Goal: Task Accomplishment & Management: Manage account settings

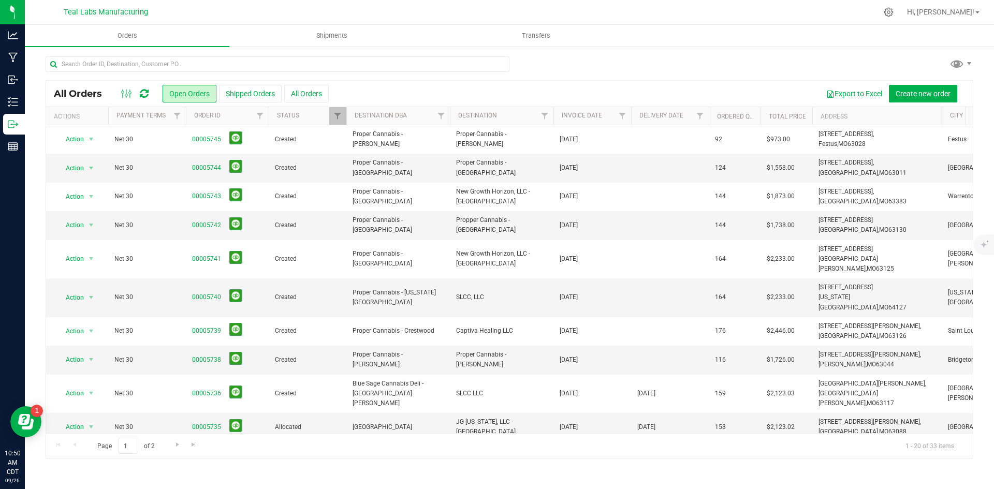
click at [644, 75] on div at bounding box center [510, 68] width 928 height 24
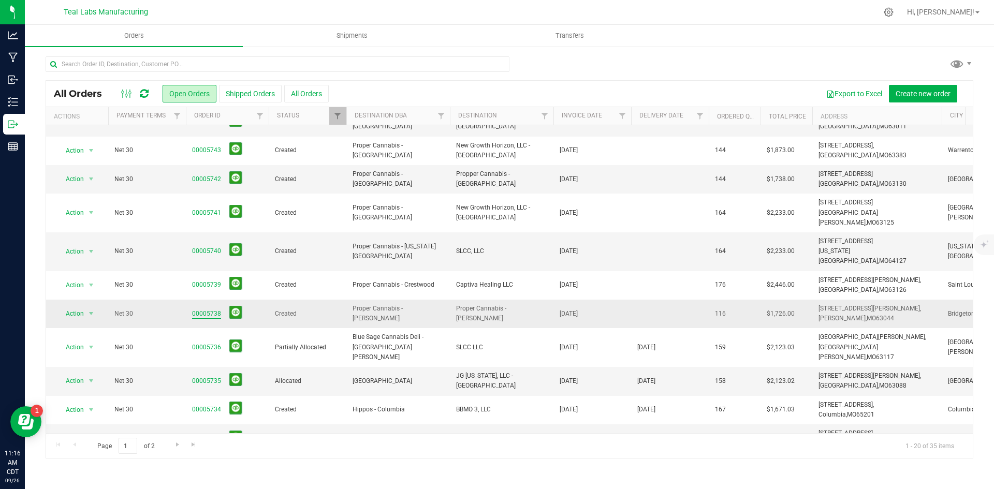
click at [212, 309] on link "00005738" at bounding box center [206, 314] width 29 height 10
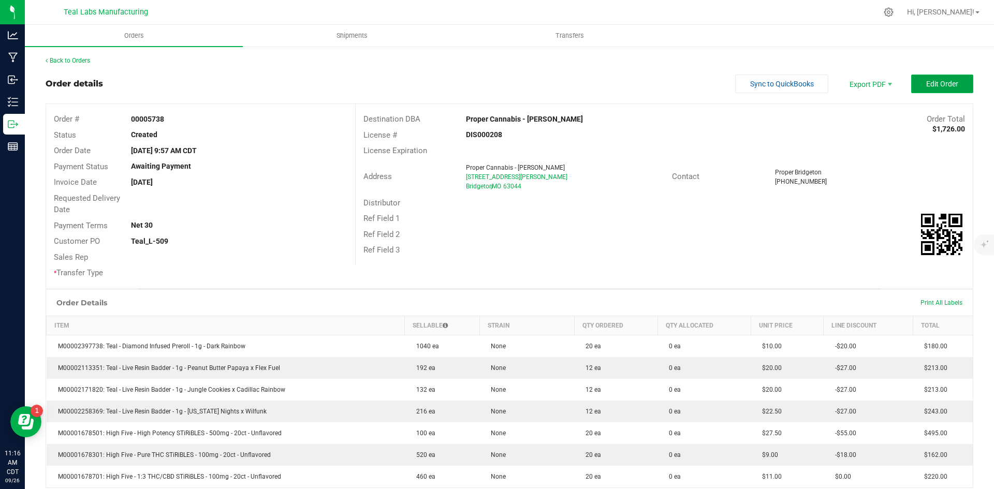
click at [916, 88] on button "Edit Order" at bounding box center [942, 84] width 62 height 19
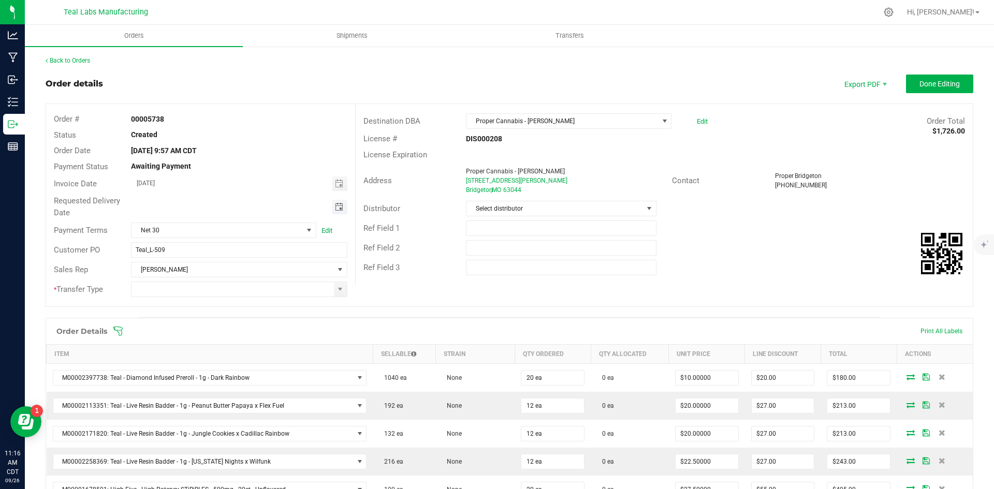
click at [338, 206] on span "Toggle calendar" at bounding box center [339, 207] width 8 height 8
click at [152, 298] on li "Oct" at bounding box center [146, 301] width 31 height 12
click at [241, 255] on span "2" at bounding box center [237, 260] width 15 height 16
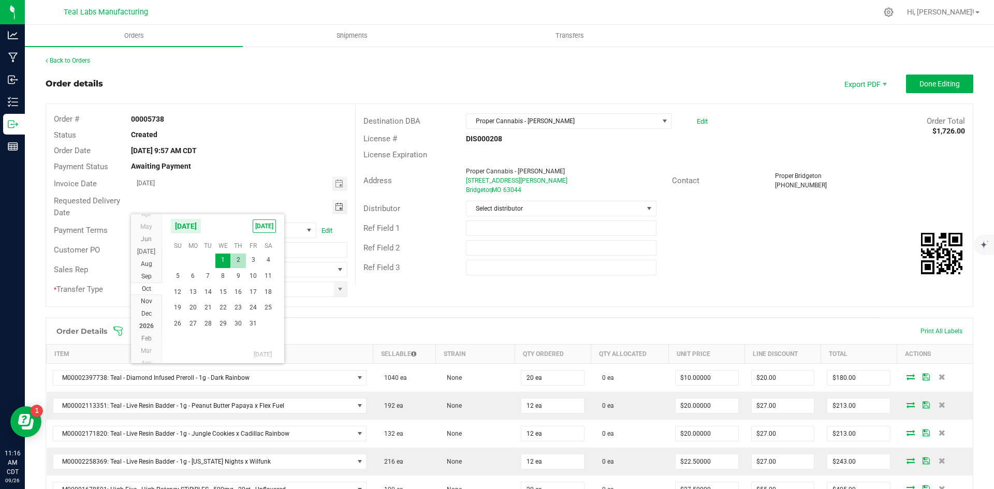
type input "[DATE]"
click at [334, 293] on span at bounding box center [340, 289] width 13 height 14
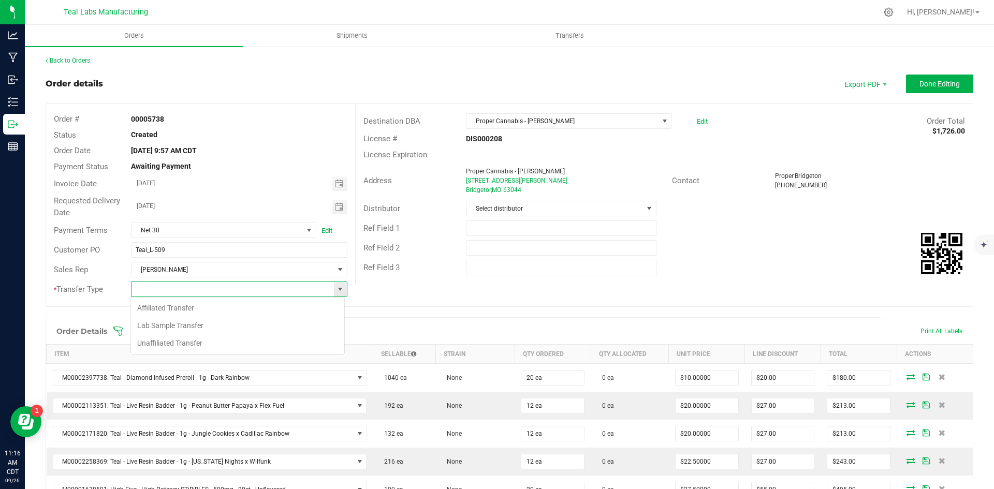
scroll to position [16, 214]
click at [304, 345] on li "Unaffiliated Transfer" at bounding box center [237, 343] width 213 height 18
type input "Unaffiliated Transfer"
click at [764, 244] on div "Ref Field 2" at bounding box center [664, 248] width 617 height 20
click at [920, 85] on span "Done Editing" at bounding box center [940, 84] width 40 height 8
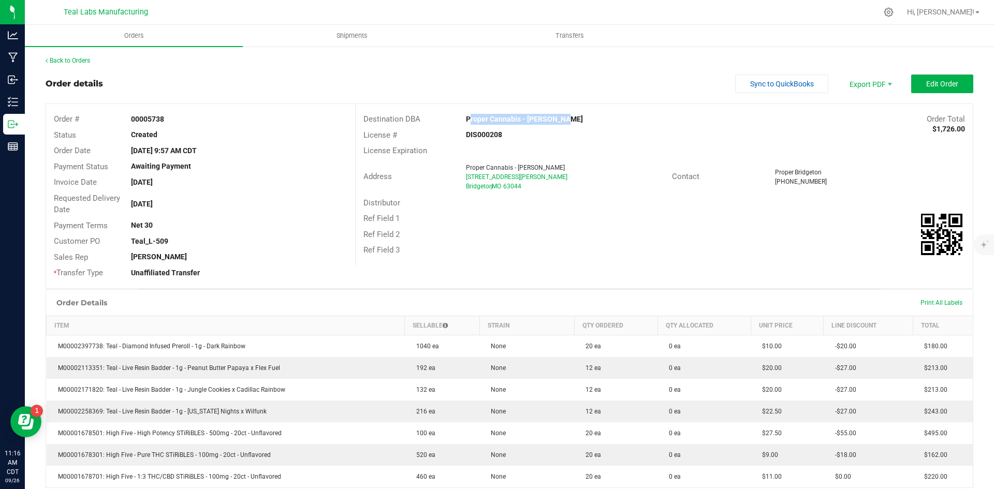
drag, startPoint x: 605, startPoint y: 122, endPoint x: 463, endPoint y: 117, distance: 142.0
click at [463, 117] on div "Proper Cannabis - [PERSON_NAME]" at bounding box center [586, 119] width 257 height 11
copy strong "Proper Cannabis - [PERSON_NAME]"
click at [866, 116] on span "Invoice PDF" at bounding box center [864, 116] width 64 height 15
click at [753, 83] on span "Sync to QuickBooks" at bounding box center [782, 84] width 64 height 8
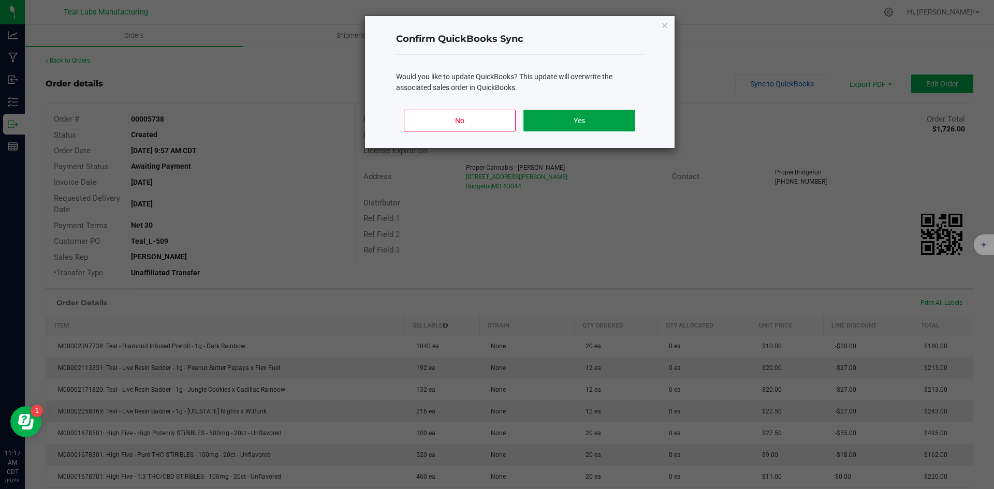
click at [614, 115] on button "Yes" at bounding box center [578, 121] width 111 height 22
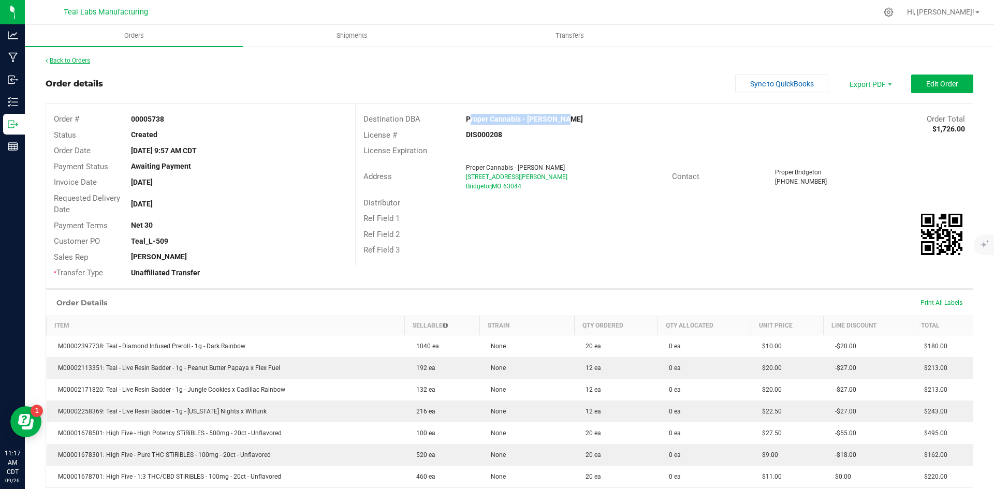
click at [89, 60] on link "Back to Orders" at bounding box center [68, 60] width 45 height 7
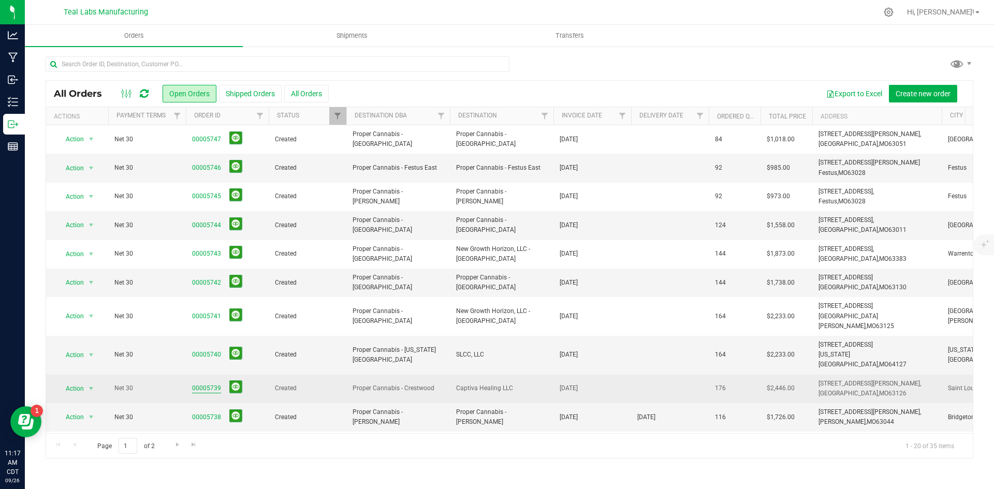
click at [210, 384] on link "00005739" at bounding box center [206, 389] width 29 height 10
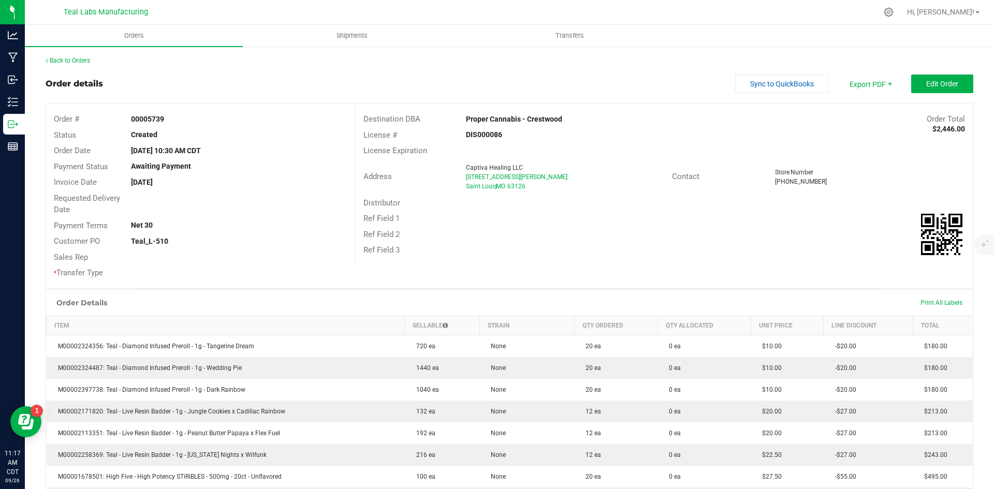
drag, startPoint x: 556, startPoint y: 120, endPoint x: 465, endPoint y: 120, distance: 91.1
click at [465, 120] on div "Proper Cannabis - Crestwood" at bounding box center [586, 119] width 257 height 11
copy strong "Proper Cannabis - Crestwood"
click at [946, 82] on span "Edit Order" at bounding box center [942, 84] width 32 height 8
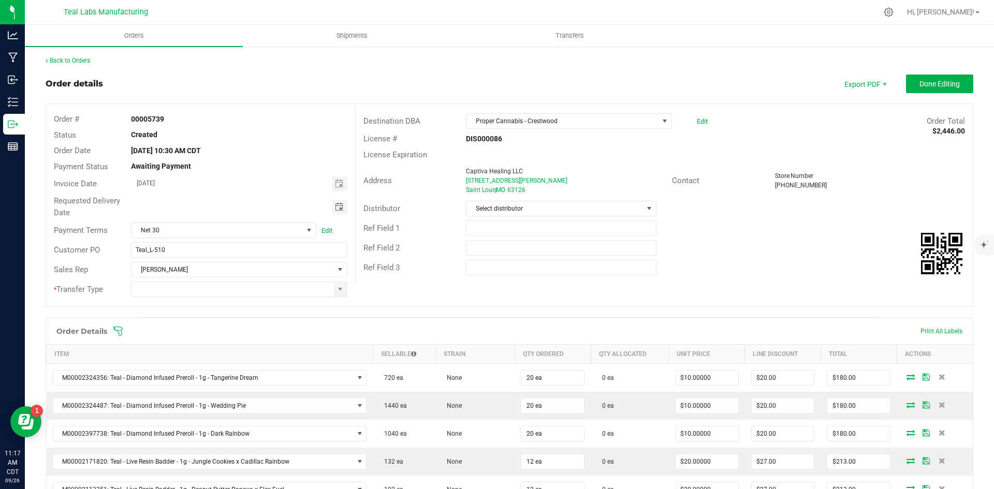
click at [338, 207] on span "Toggle calendar" at bounding box center [339, 207] width 8 height 8
click at [148, 300] on span "Oct" at bounding box center [146, 301] width 9 height 7
click at [241, 260] on span "2" at bounding box center [237, 260] width 15 height 16
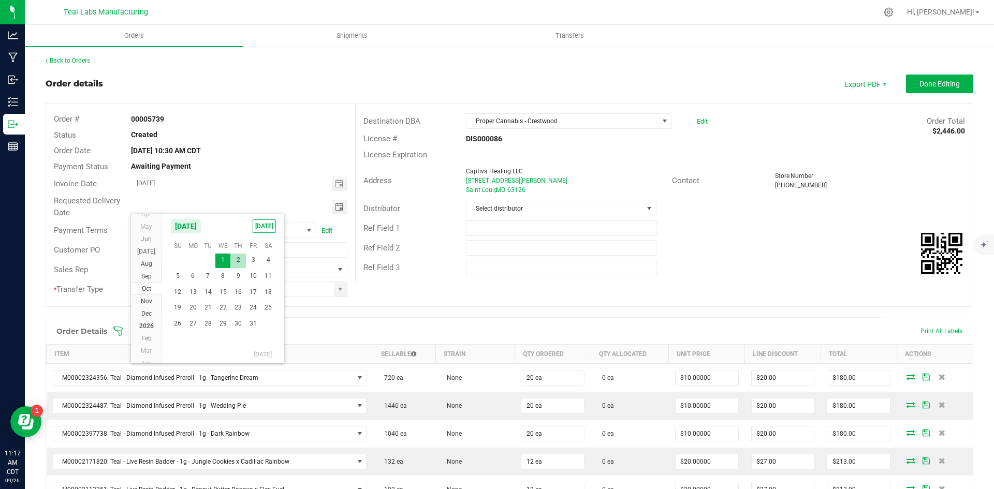
type input "[DATE]"
click at [336, 289] on span at bounding box center [340, 289] width 8 height 8
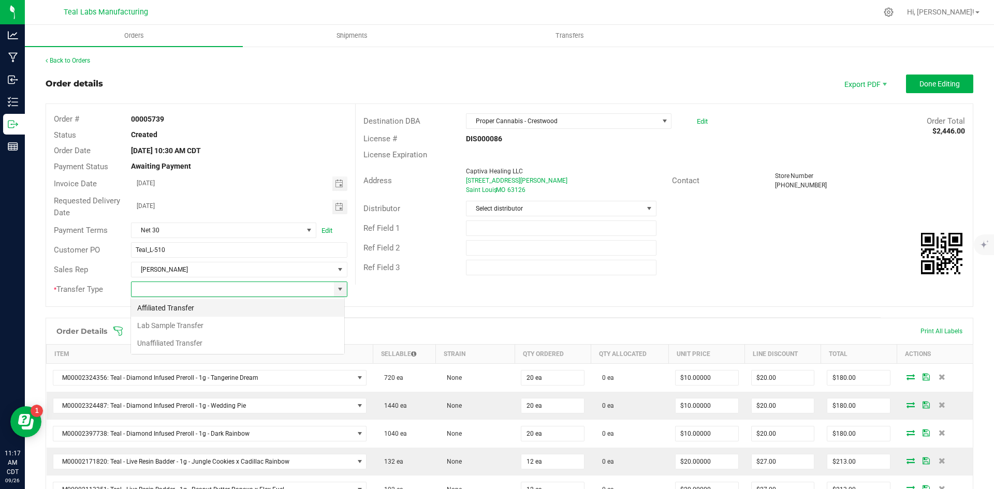
scroll to position [16, 214]
click at [307, 343] on li "Unaffiliated Transfer" at bounding box center [237, 343] width 213 height 18
type input "Unaffiliated Transfer"
click at [908, 85] on button "Done Editing" at bounding box center [939, 84] width 67 height 19
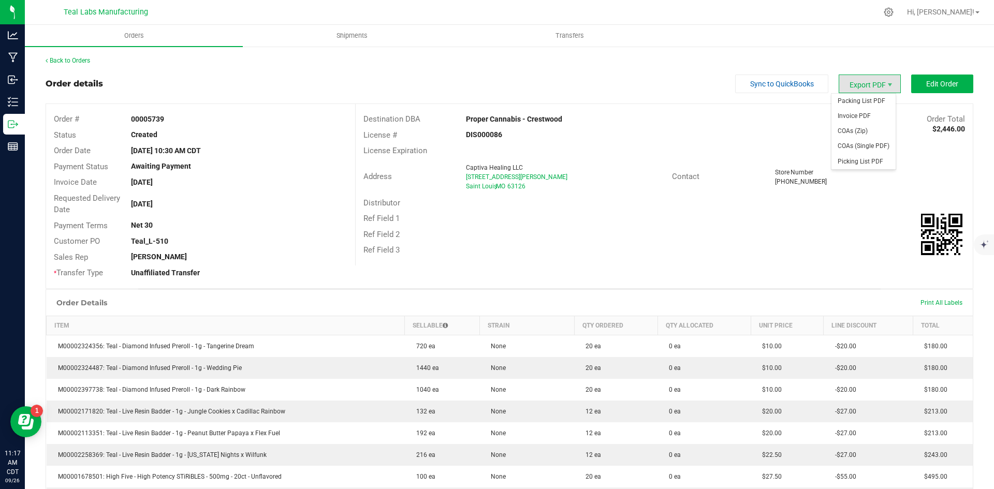
click at [862, 81] on span "Export PDF" at bounding box center [870, 84] width 62 height 19
click at [863, 121] on span "Invoice PDF" at bounding box center [864, 116] width 64 height 15
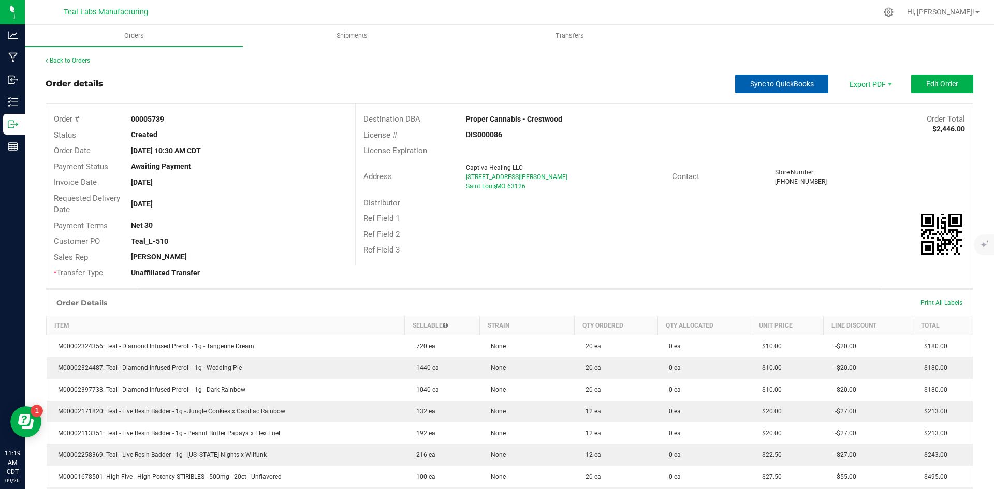
click at [793, 80] on span "Sync to QuickBooks" at bounding box center [782, 84] width 64 height 8
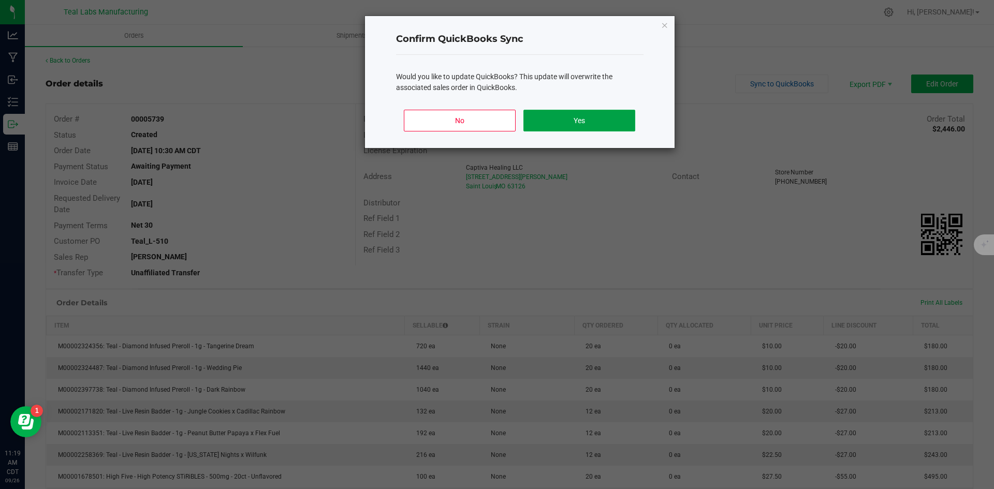
drag, startPoint x: 550, startPoint y: 119, endPoint x: 451, endPoint y: 117, distance: 98.9
click at [550, 118] on button "Yes" at bounding box center [578, 121] width 111 height 22
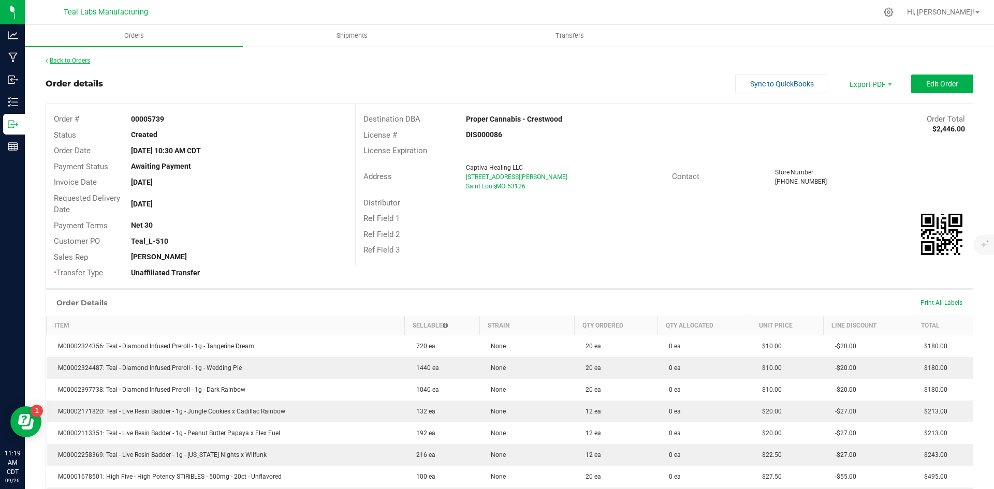
click at [81, 62] on link "Back to Orders" at bounding box center [68, 60] width 45 height 7
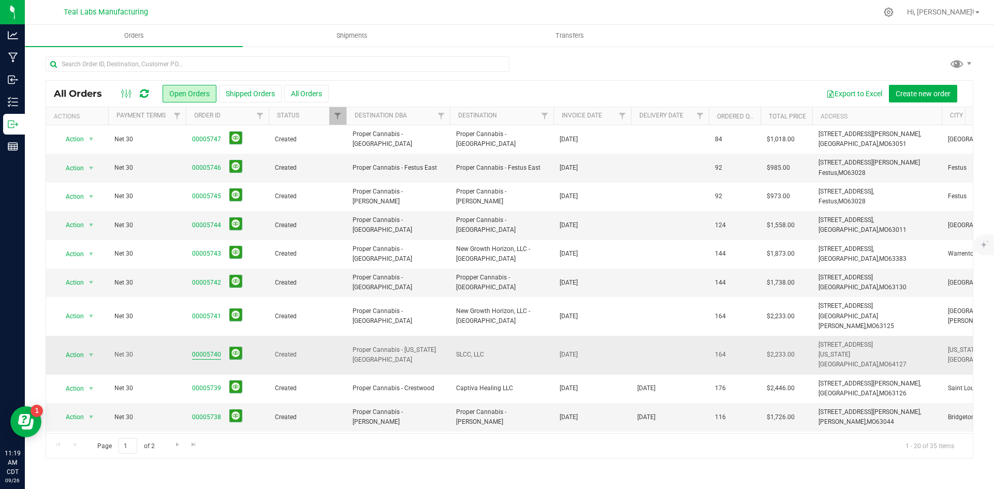
click at [206, 350] on link "00005740" at bounding box center [206, 355] width 29 height 10
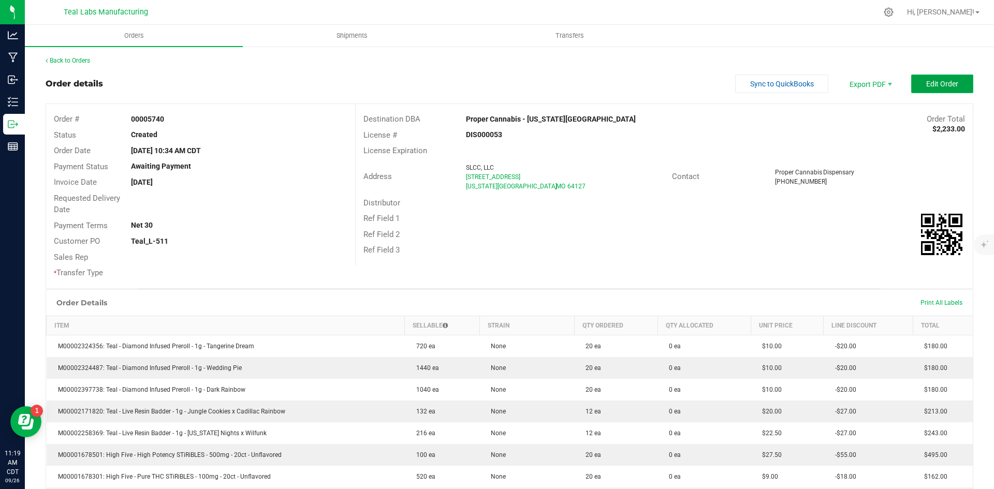
click at [917, 77] on button "Edit Order" at bounding box center [942, 84] width 62 height 19
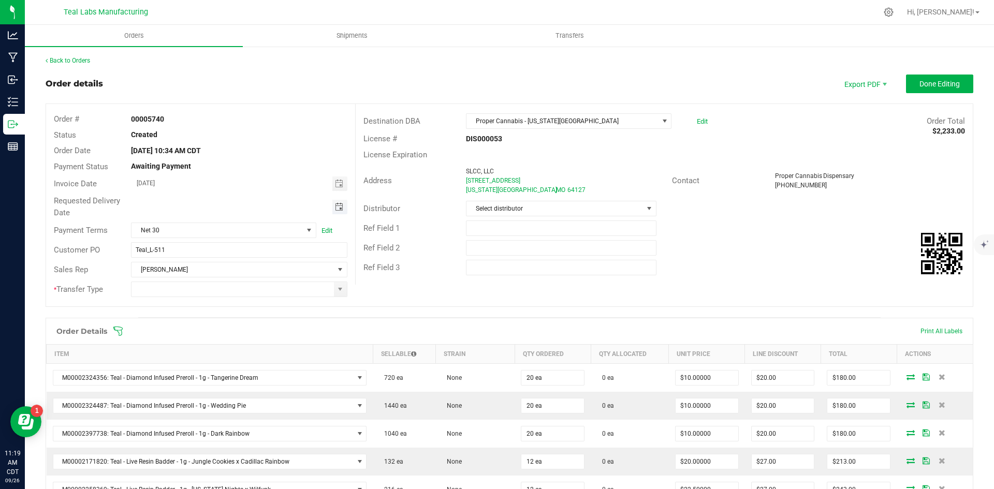
click at [335, 208] on span "Toggle calendar" at bounding box center [339, 207] width 8 height 8
click at [150, 300] on span "Oct" at bounding box center [146, 301] width 9 height 7
click at [256, 257] on span "3" at bounding box center [253, 260] width 15 height 16
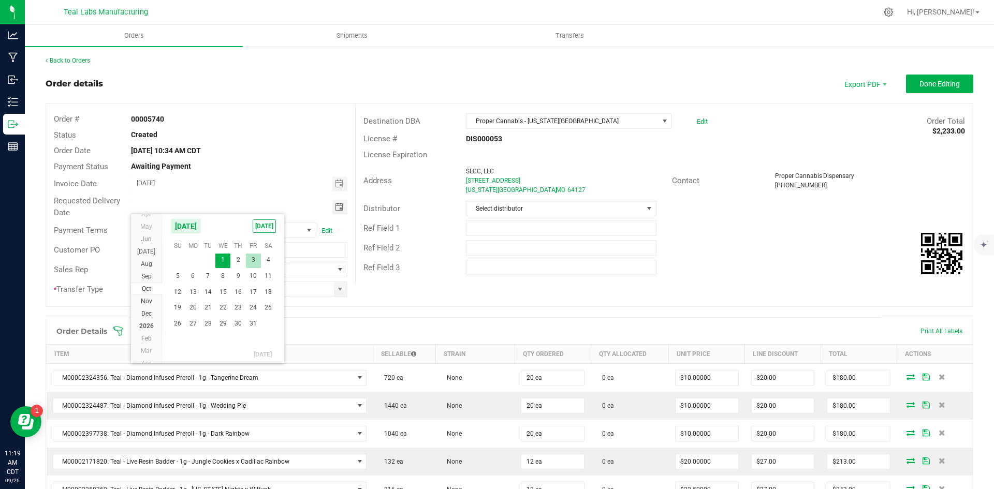
type input "[DATE]"
click at [336, 289] on span at bounding box center [340, 289] width 8 height 8
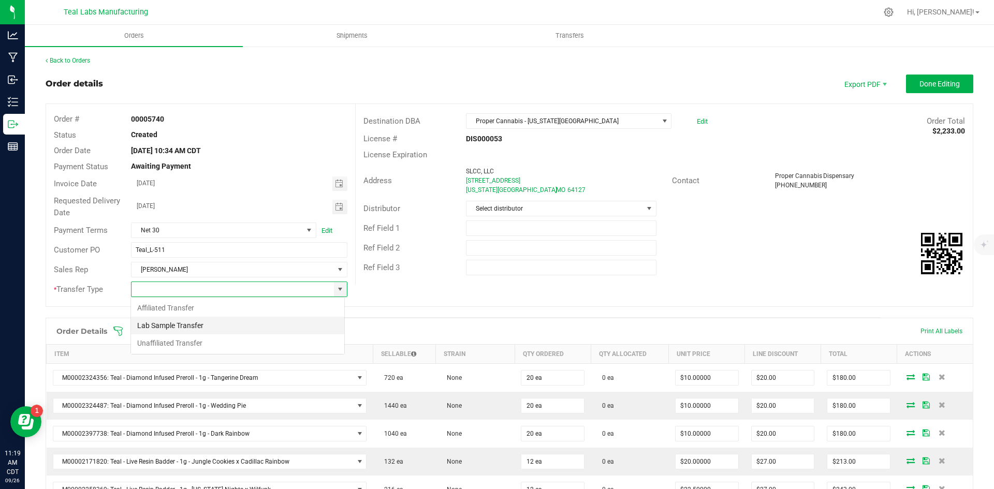
scroll to position [16, 214]
click at [312, 338] on li "Unaffiliated Transfer" at bounding box center [237, 343] width 213 height 18
type input "Unaffiliated Transfer"
click at [702, 268] on div "Ref Field 3" at bounding box center [664, 268] width 617 height 20
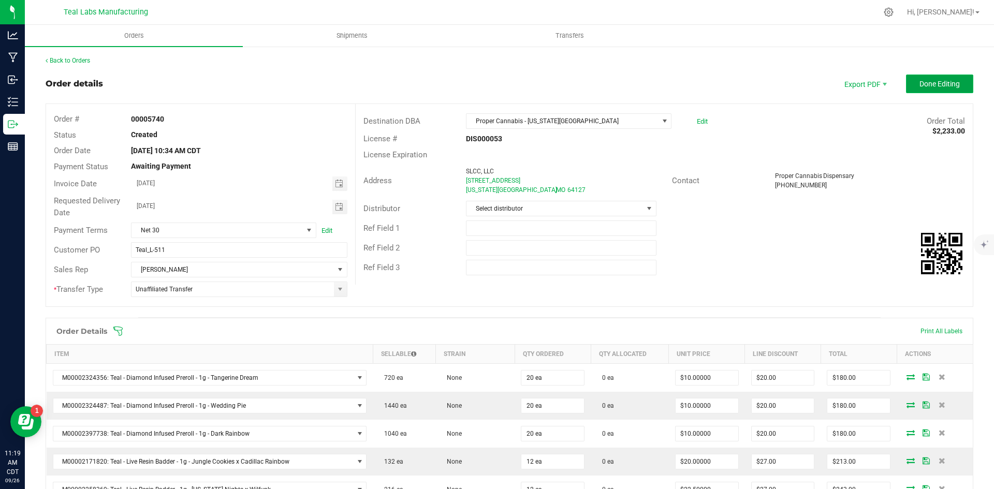
click at [920, 86] on span "Done Editing" at bounding box center [940, 84] width 40 height 8
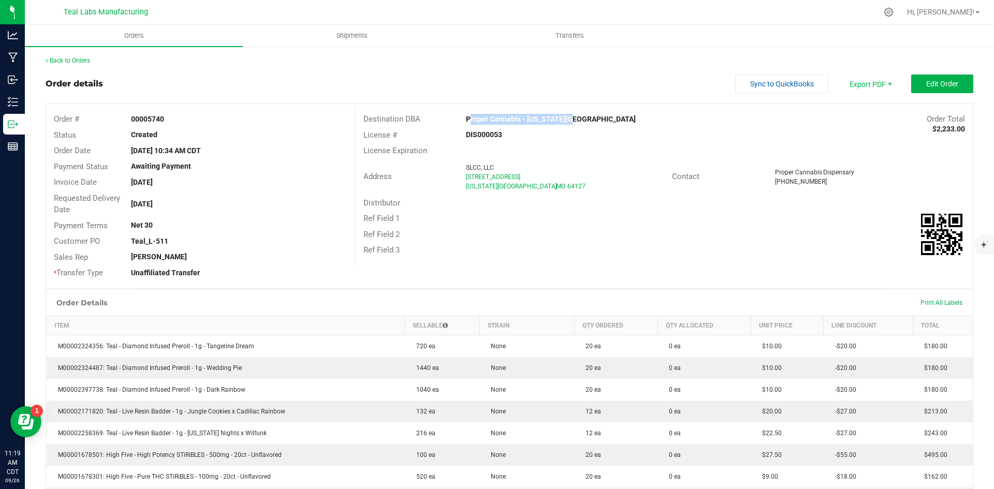
drag, startPoint x: 558, startPoint y: 115, endPoint x: 463, endPoint y: 117, distance: 94.8
click at [463, 117] on div "Proper Cannabis - [US_STATE][GEOGRAPHIC_DATA]" at bounding box center [586, 119] width 257 height 11
copy strong "Proper Cannabis - [US_STATE][GEOGRAPHIC_DATA]"
click at [859, 115] on span "Invoice PDF" at bounding box center [864, 116] width 64 height 15
click at [799, 85] on span "Sync to QuickBooks" at bounding box center [782, 84] width 64 height 8
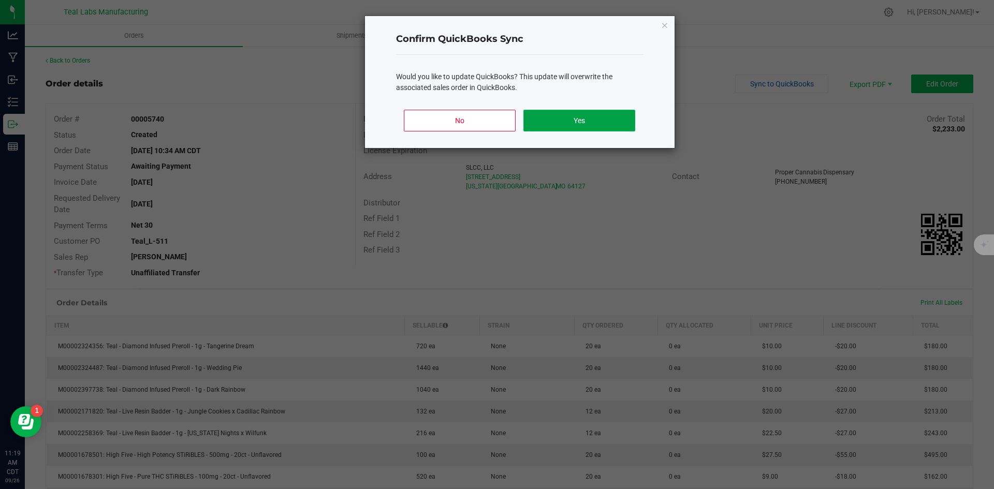
click at [615, 120] on button "Yes" at bounding box center [578, 121] width 111 height 22
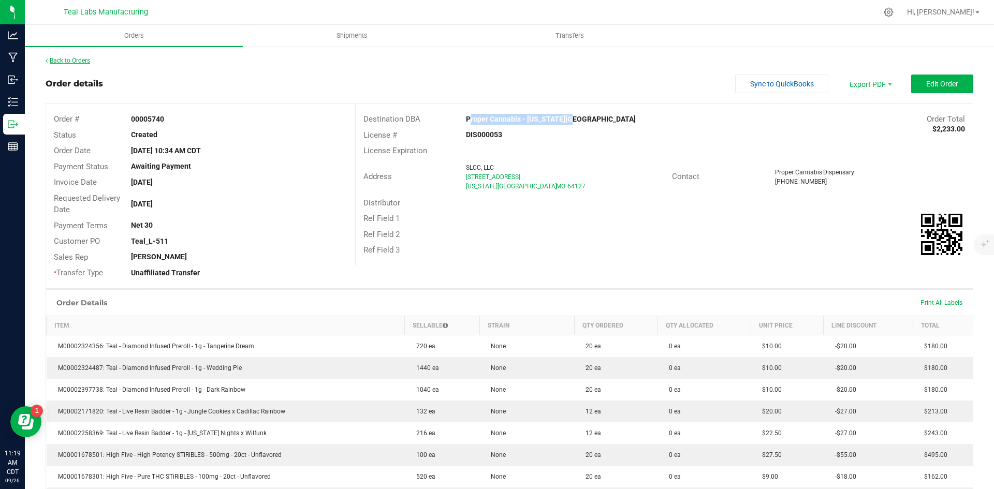
click at [74, 61] on link "Back to Orders" at bounding box center [68, 60] width 45 height 7
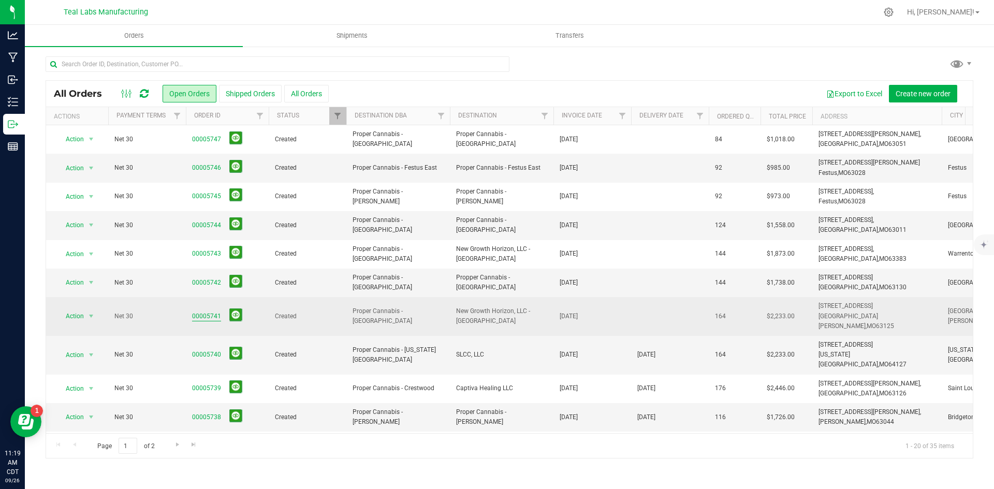
click at [202, 312] on link "00005741" at bounding box center [206, 317] width 29 height 10
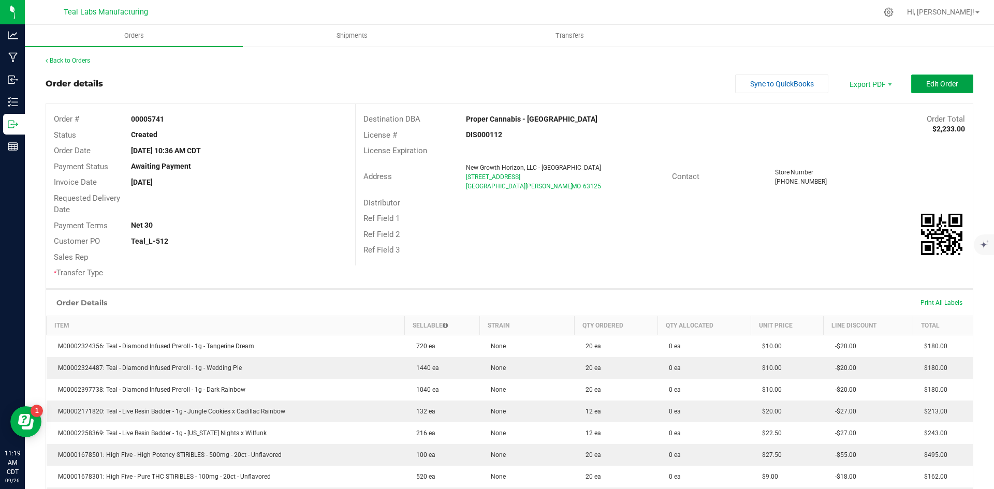
click at [929, 79] on button "Edit Order" at bounding box center [942, 84] width 62 height 19
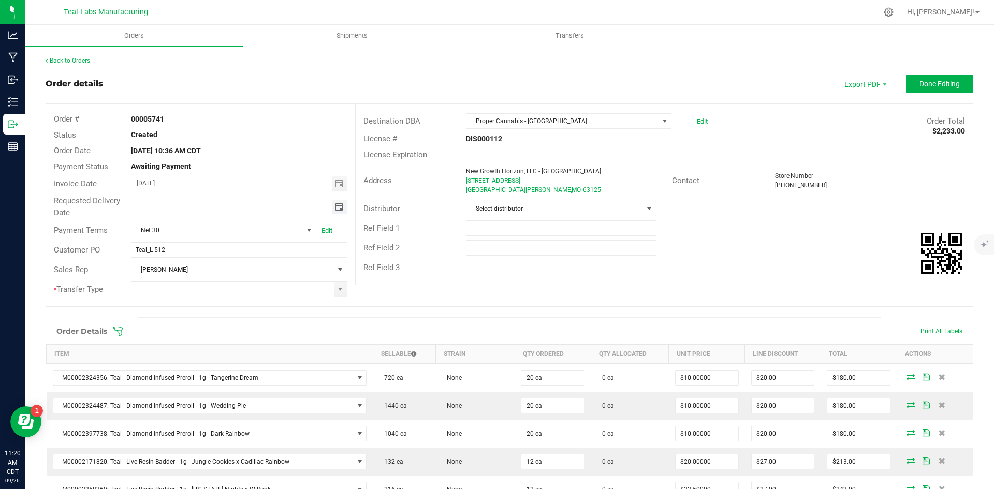
click at [336, 207] on span "Toggle calendar" at bounding box center [339, 207] width 8 height 8
click at [159, 297] on li "Oct" at bounding box center [146, 301] width 31 height 12
click at [237, 262] on span "2" at bounding box center [237, 260] width 15 height 16
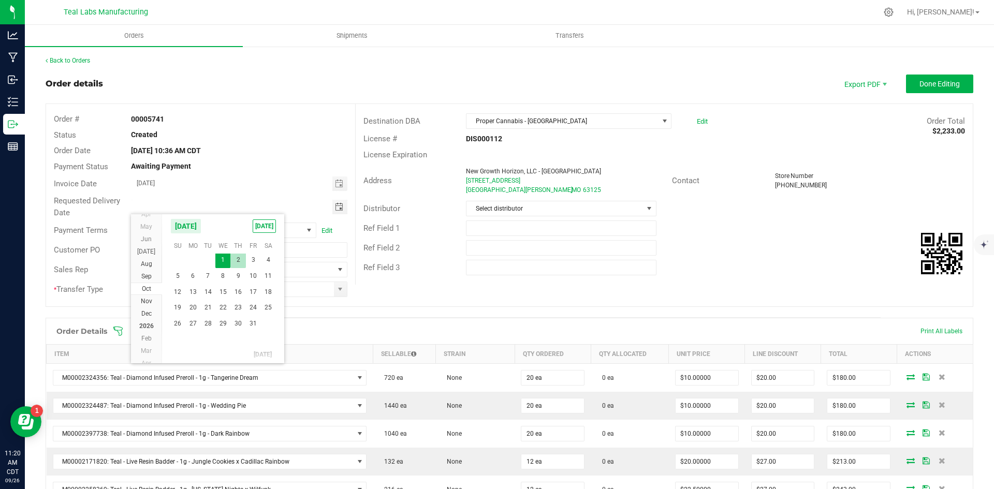
type input "[DATE]"
click at [336, 293] on span at bounding box center [340, 289] width 8 height 8
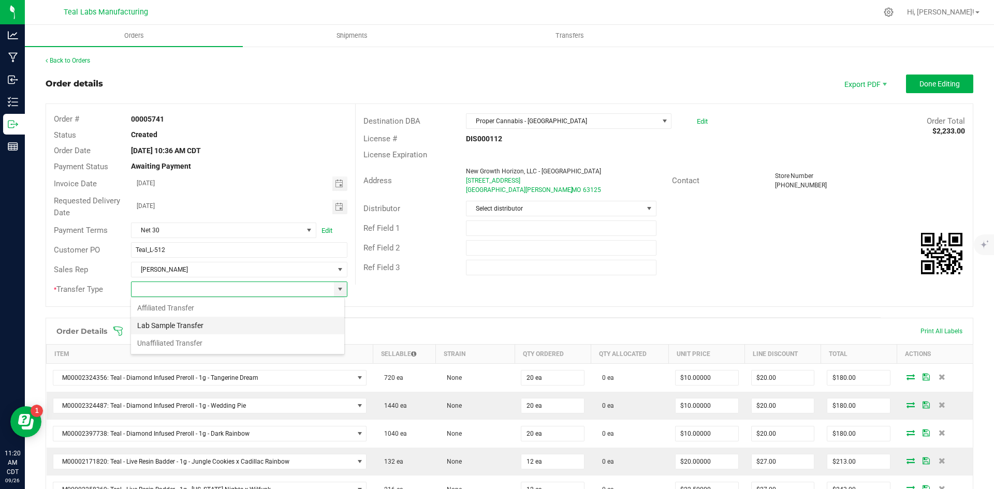
scroll to position [16, 214]
click at [270, 339] on li "Unaffiliated Transfer" at bounding box center [237, 343] width 213 height 18
type input "Unaffiliated Transfer"
click at [742, 255] on div "Ref Field 2" at bounding box center [664, 248] width 617 height 20
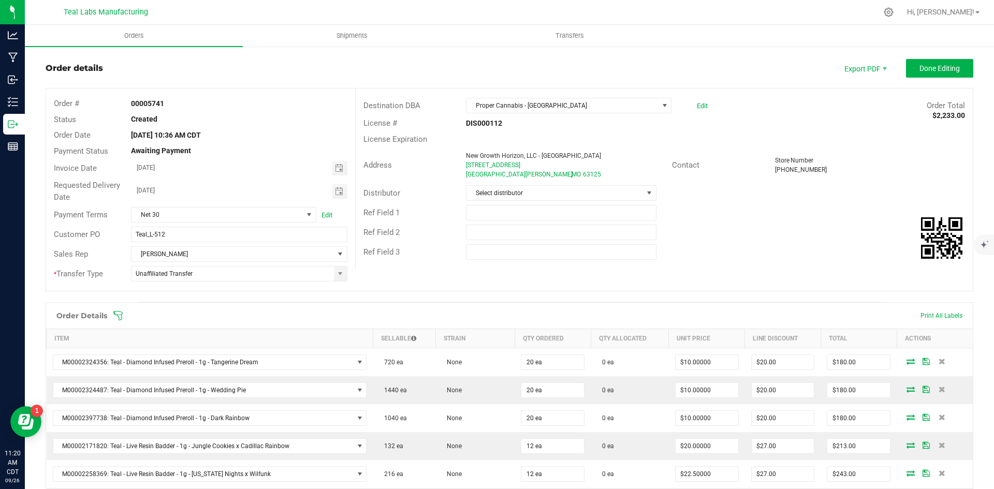
scroll to position [0, 0]
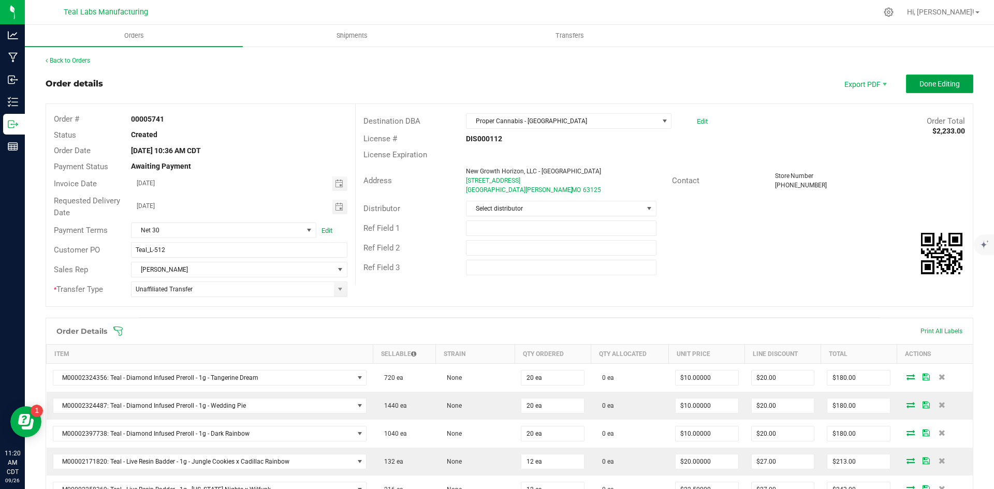
click at [956, 84] on button "Done Editing" at bounding box center [939, 84] width 67 height 19
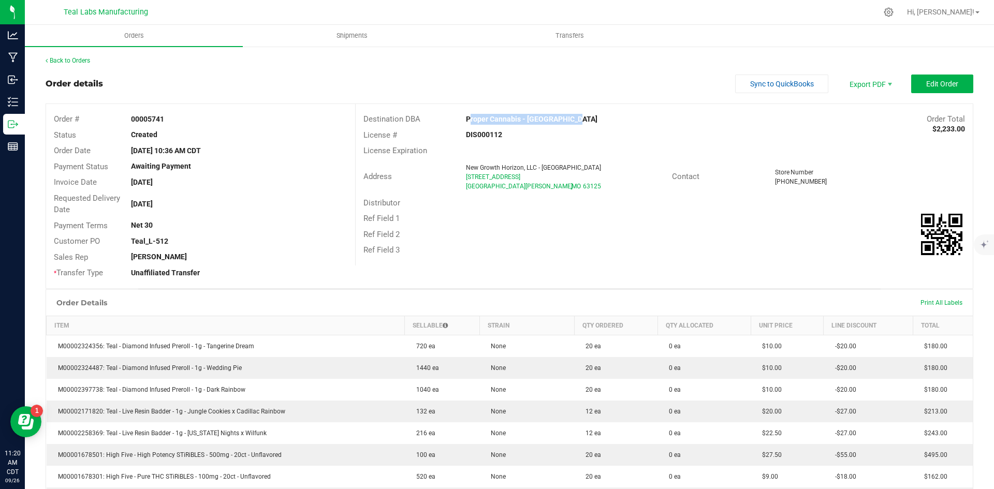
drag, startPoint x: 588, startPoint y: 120, endPoint x: 461, endPoint y: 116, distance: 127.4
click at [461, 116] on div "Proper Cannabis - [GEOGRAPHIC_DATA]" at bounding box center [586, 119] width 257 height 11
copy strong "Proper Cannabis - [GEOGRAPHIC_DATA]"
click at [851, 116] on span "Invoice PDF" at bounding box center [864, 116] width 64 height 15
click at [778, 81] on span "Sync to QuickBooks" at bounding box center [782, 84] width 64 height 8
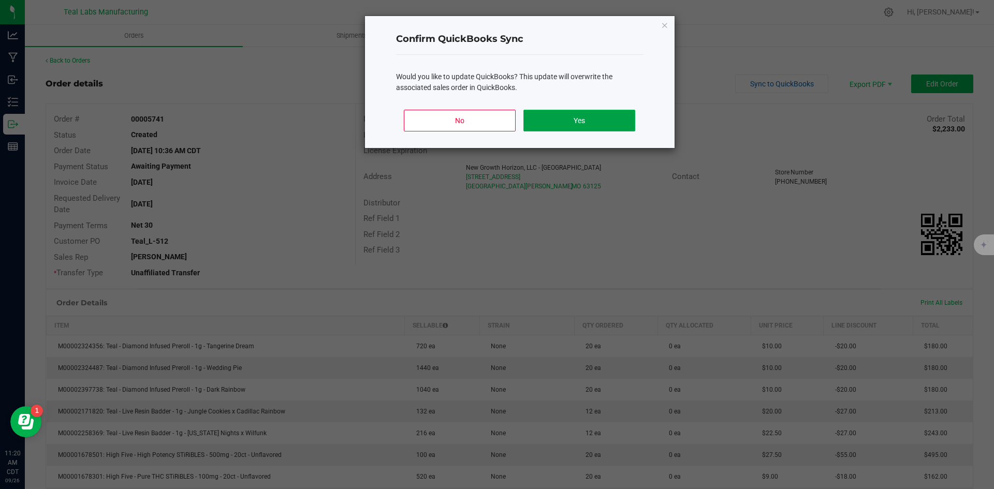
click at [619, 117] on button "Yes" at bounding box center [578, 121] width 111 height 22
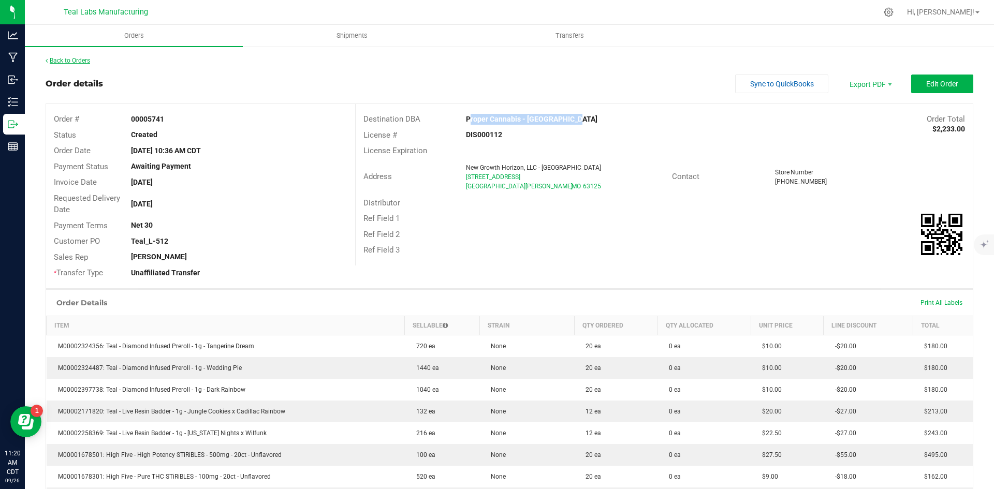
click at [83, 61] on link "Back to Orders" at bounding box center [68, 60] width 45 height 7
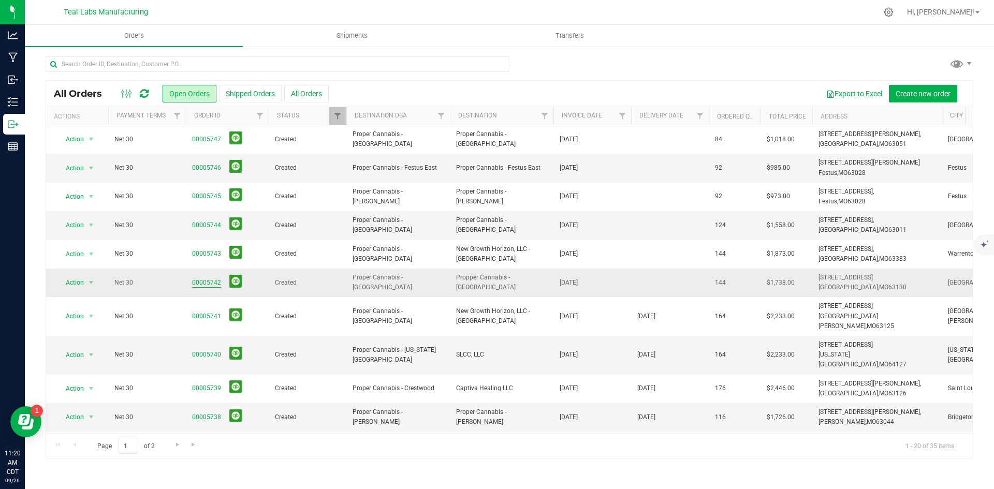
click at [203, 283] on link "00005742" at bounding box center [206, 283] width 29 height 10
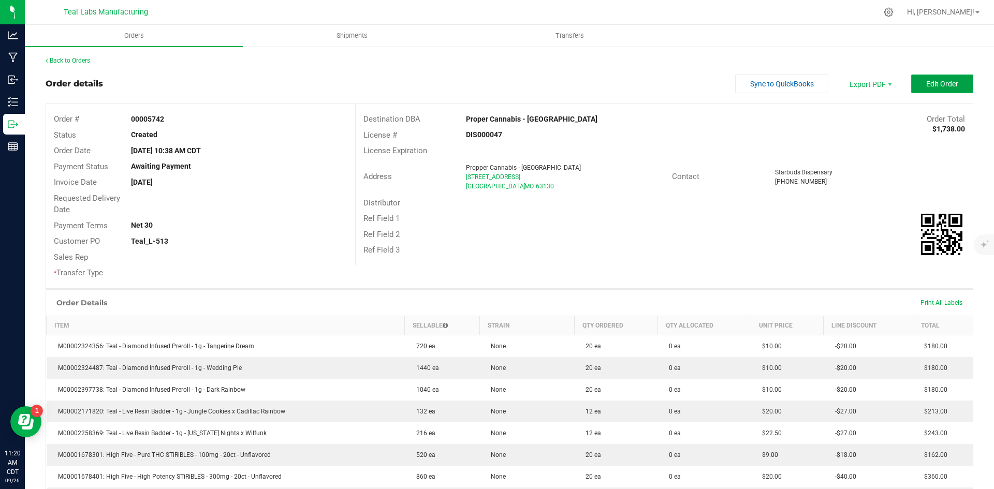
click at [936, 81] on span "Edit Order" at bounding box center [942, 84] width 32 height 8
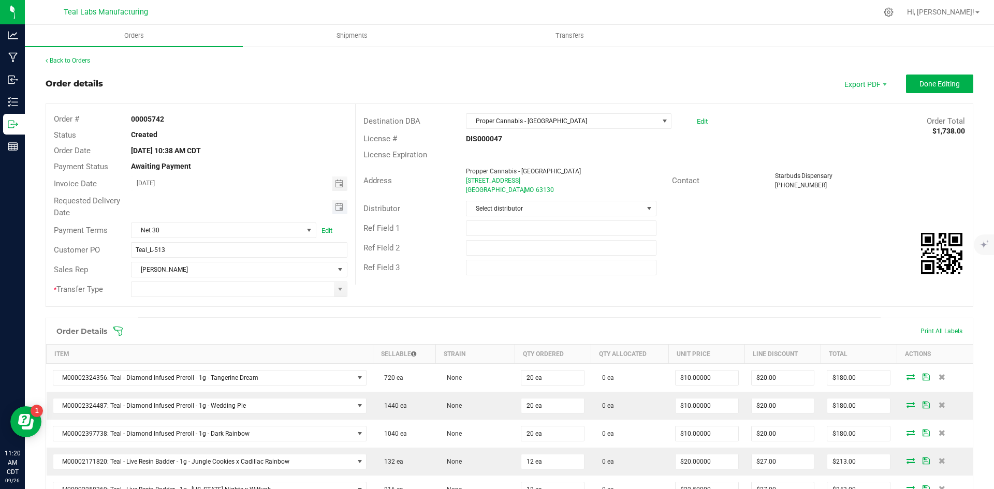
click at [333, 212] on span "Toggle calendar" at bounding box center [339, 207] width 15 height 14
click at [142, 299] on span "Oct" at bounding box center [146, 301] width 9 height 7
click at [238, 261] on span "2" at bounding box center [237, 260] width 15 height 16
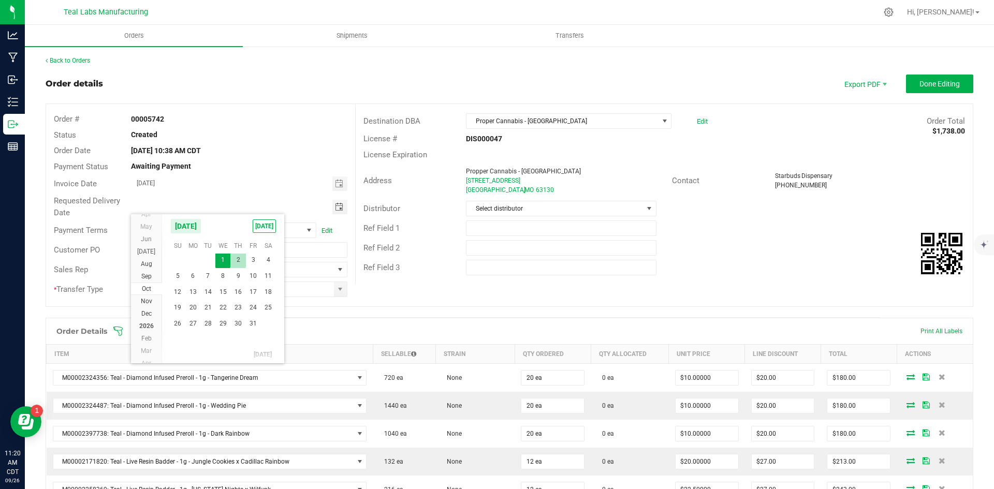
type input "[DATE]"
click at [336, 288] on span at bounding box center [340, 289] width 8 height 8
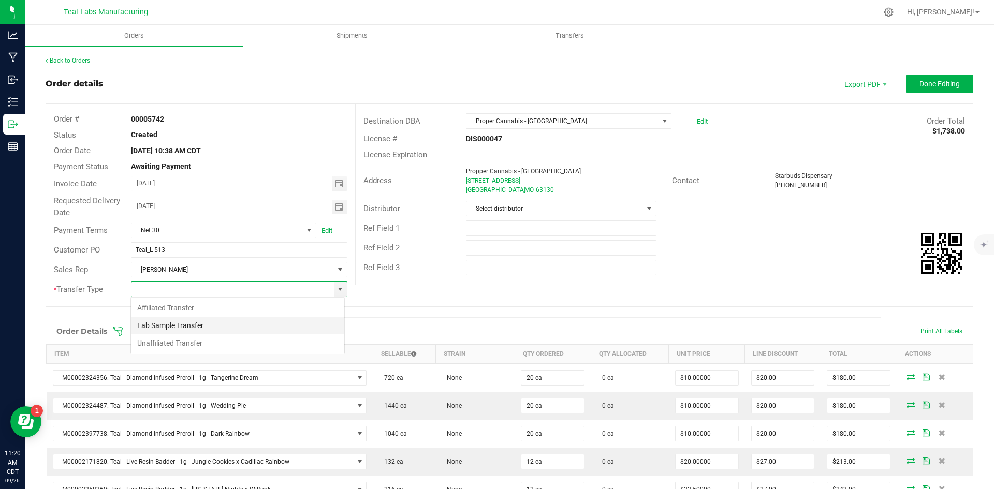
scroll to position [16, 214]
click at [249, 346] on li "Unaffiliated Transfer" at bounding box center [237, 343] width 213 height 18
type input "Unaffiliated Transfer"
click at [869, 253] on div "Ref Field 2" at bounding box center [664, 248] width 617 height 20
click at [933, 95] on outbound-order-header "Order details Export PDF Done Editing Order # 00005742 Status Created Order Dat…" at bounding box center [510, 196] width 928 height 243
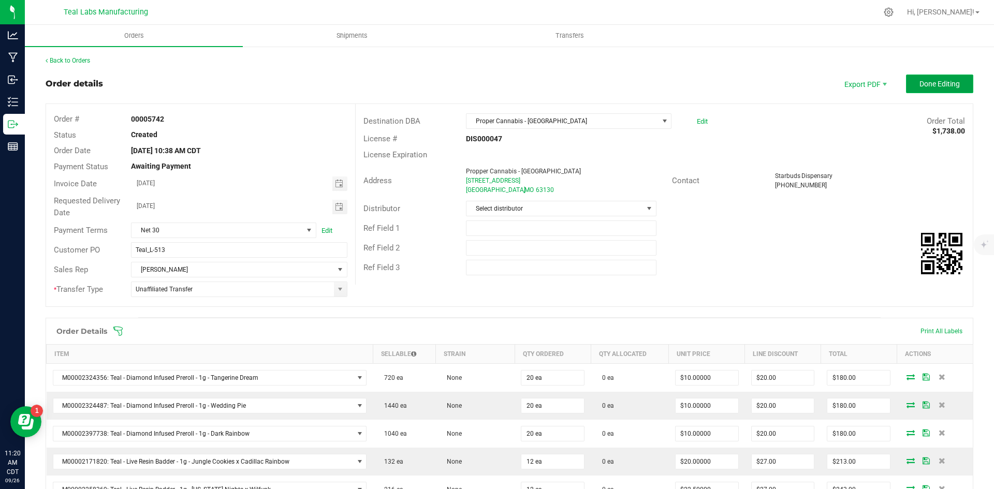
click at [933, 84] on span "Done Editing" at bounding box center [940, 84] width 40 height 8
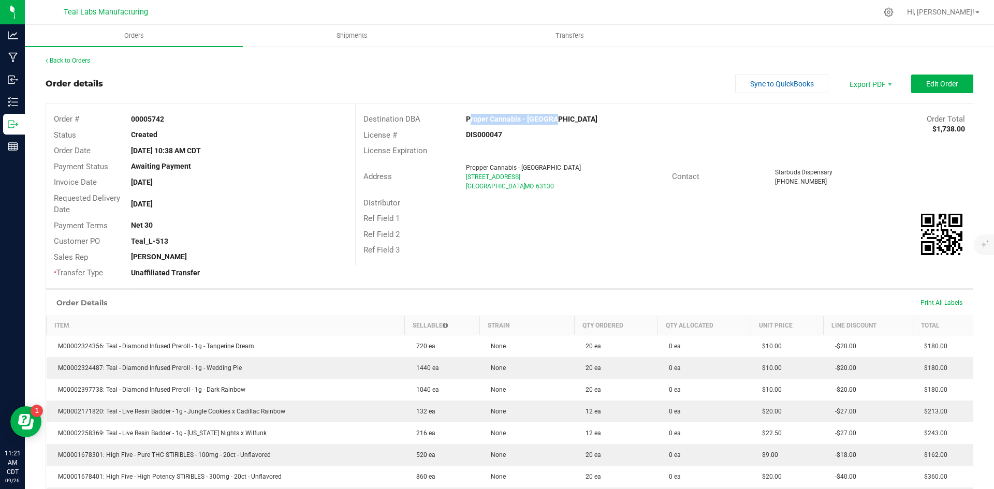
drag, startPoint x: 546, startPoint y: 116, endPoint x: 464, endPoint y: 117, distance: 81.8
click at [464, 117] on div "Proper Cannabis - [GEOGRAPHIC_DATA]" at bounding box center [586, 119] width 257 height 11
copy strong "Proper Cannabis - [GEOGRAPHIC_DATA]"
click at [855, 114] on span "Invoice PDF" at bounding box center [864, 116] width 64 height 15
click at [786, 85] on span "Sync to QuickBooks" at bounding box center [782, 84] width 64 height 8
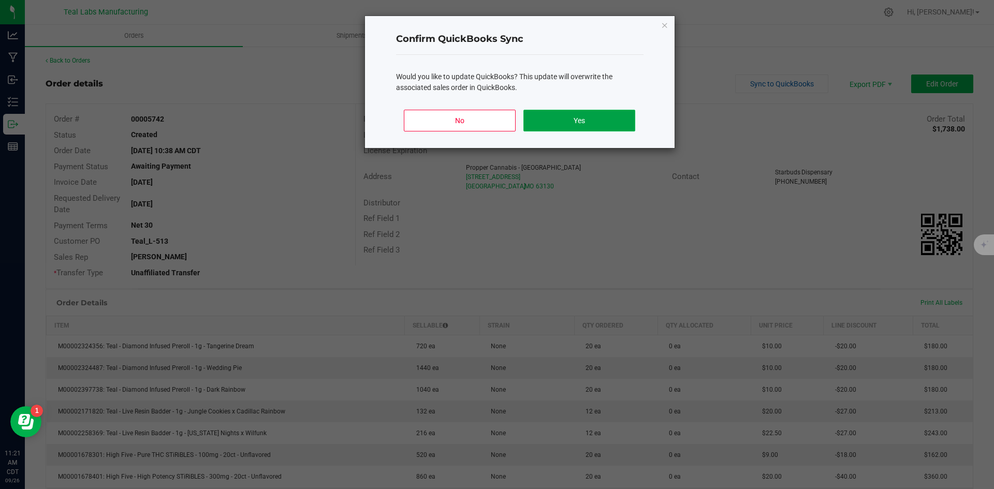
click at [623, 122] on button "Yes" at bounding box center [578, 121] width 111 height 22
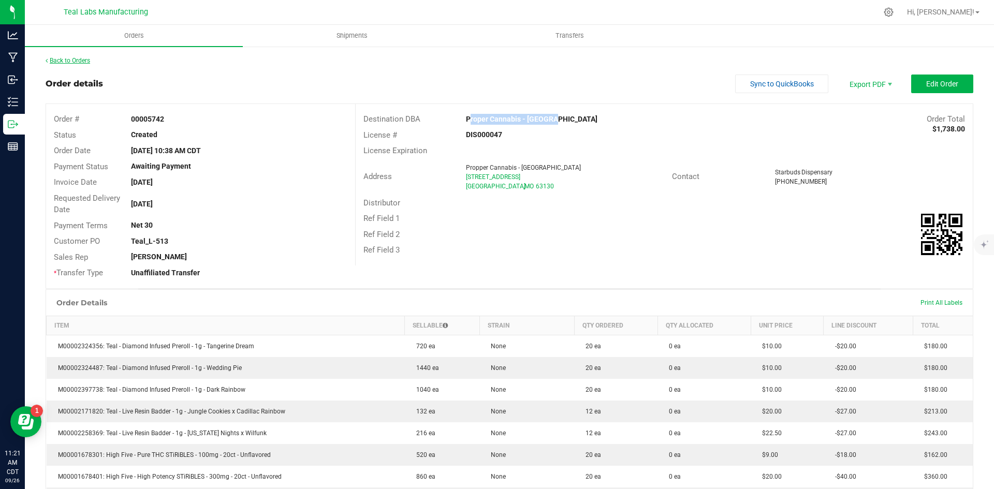
click at [81, 62] on link "Back to Orders" at bounding box center [68, 60] width 45 height 7
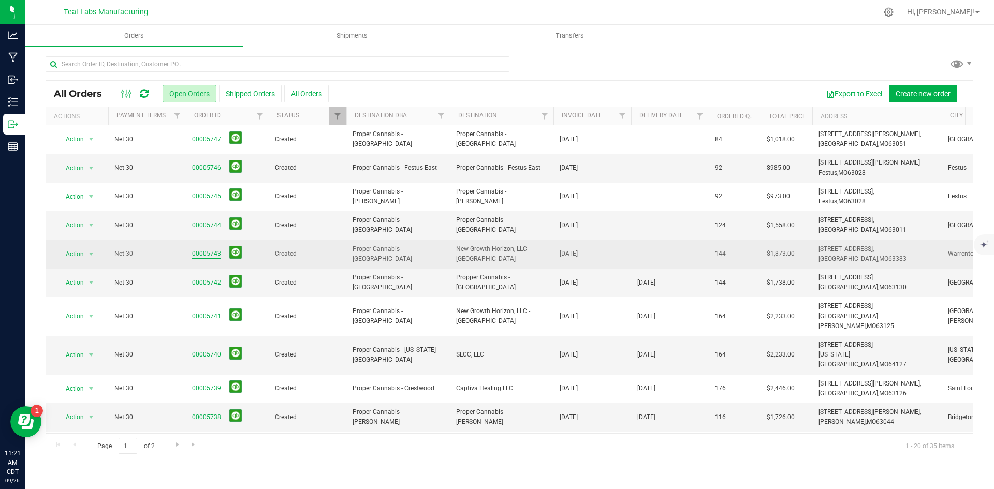
click at [209, 252] on link "00005743" at bounding box center [206, 254] width 29 height 10
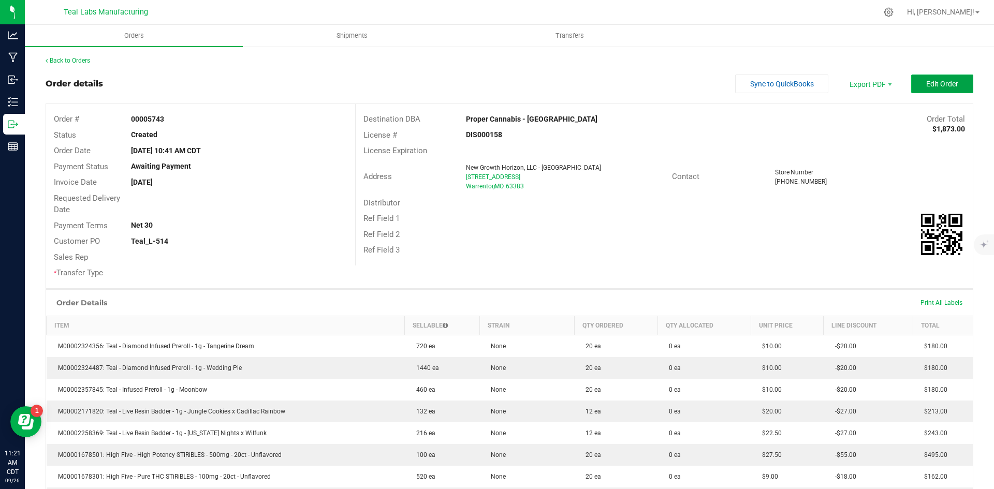
click at [917, 82] on button "Edit Order" at bounding box center [942, 84] width 62 height 19
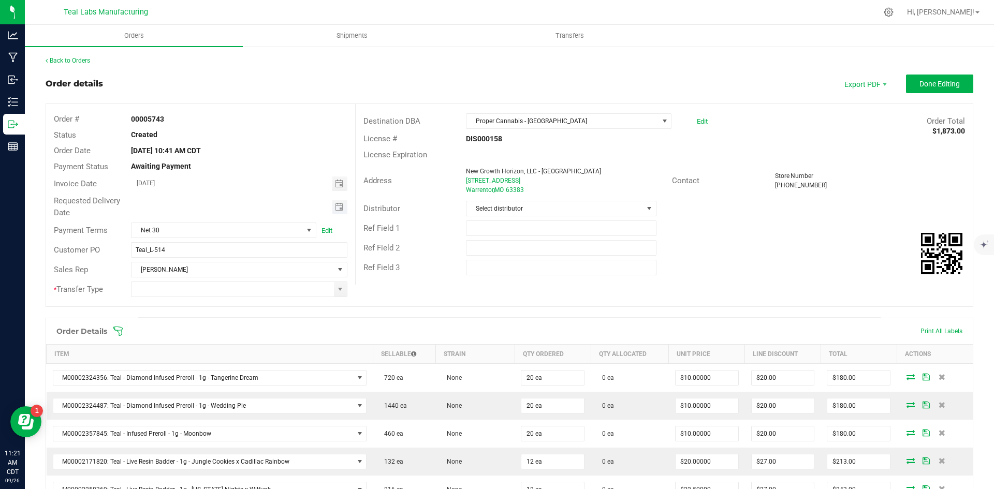
click at [341, 207] on span "Toggle calendar" at bounding box center [339, 207] width 15 height 14
click at [146, 299] on span "Oct" at bounding box center [146, 301] width 9 height 7
click at [238, 261] on span "2" at bounding box center [237, 260] width 15 height 16
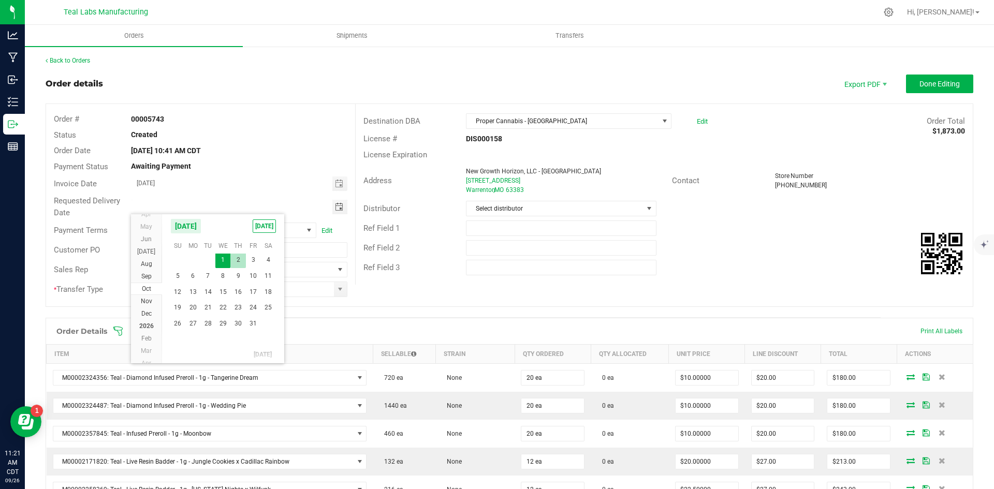
type input "[DATE]"
click at [336, 287] on span at bounding box center [340, 289] width 8 height 8
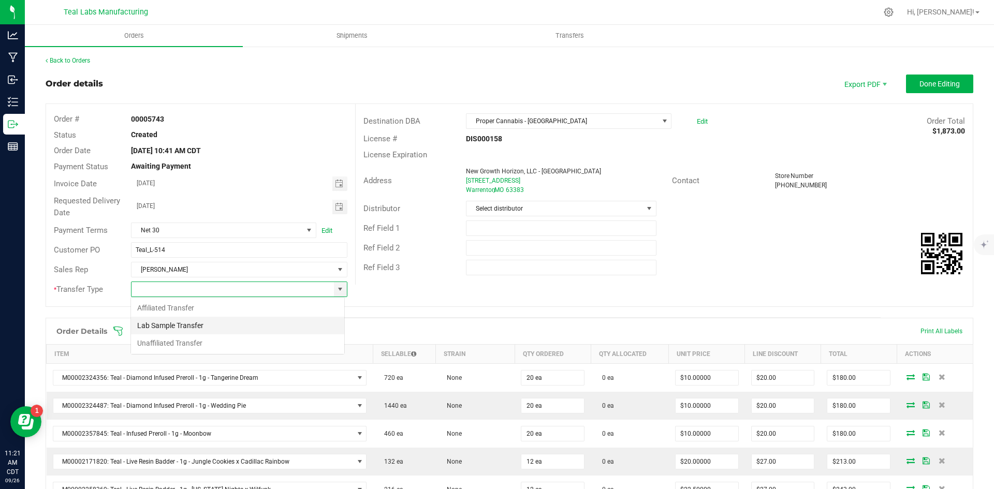
scroll to position [16, 214]
click at [256, 340] on li "Unaffiliated Transfer" at bounding box center [237, 343] width 213 height 18
type input "Unaffiliated Transfer"
click at [773, 250] on div "Ref Field 2" at bounding box center [664, 248] width 617 height 20
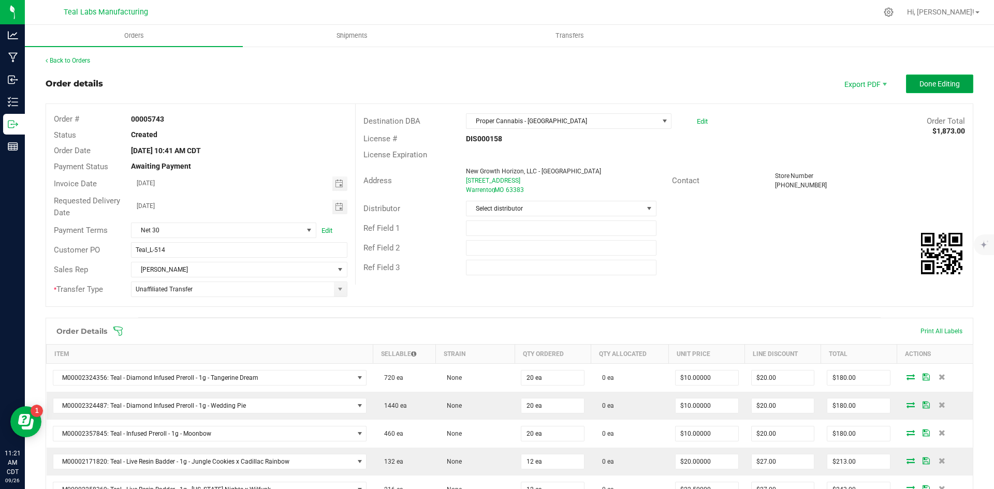
click at [920, 81] on span "Done Editing" at bounding box center [940, 84] width 40 height 8
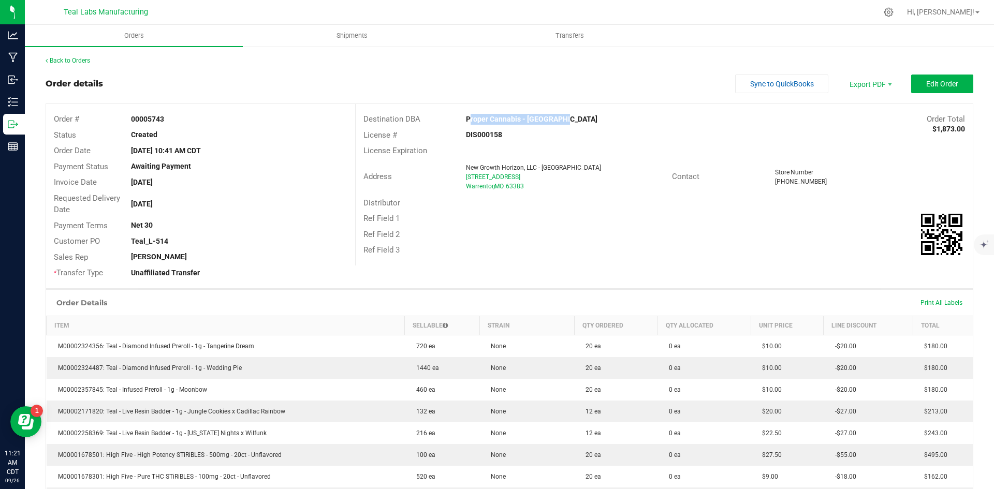
drag, startPoint x: 559, startPoint y: 120, endPoint x: 465, endPoint y: 120, distance: 94.2
click at [465, 120] on div "Proper Cannabis - [GEOGRAPHIC_DATA]" at bounding box center [586, 119] width 257 height 11
copy strong "Proper Cannabis - [GEOGRAPHIC_DATA]"
click at [851, 108] on span "Packing List PDF" at bounding box center [864, 101] width 64 height 15
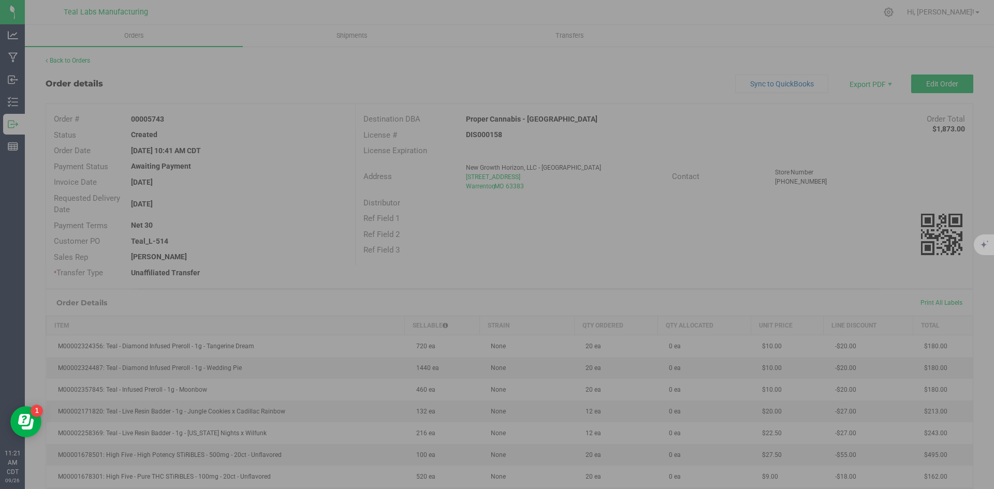
click at [856, 93] on div at bounding box center [497, 244] width 994 height 489
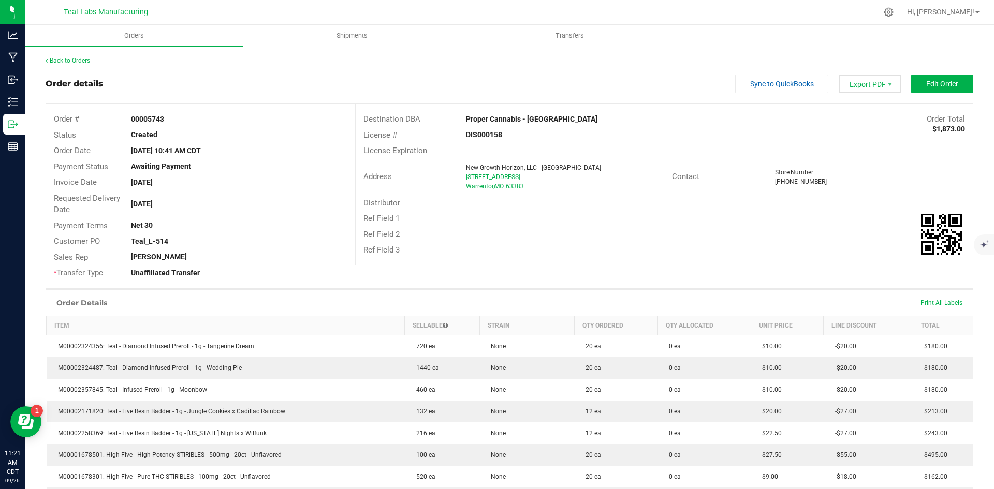
click at [878, 83] on span "Export PDF" at bounding box center [870, 84] width 62 height 19
click at [869, 113] on span "Invoice PDF" at bounding box center [864, 116] width 64 height 15
click at [761, 82] on span "Sync to QuickBooks" at bounding box center [782, 84] width 64 height 8
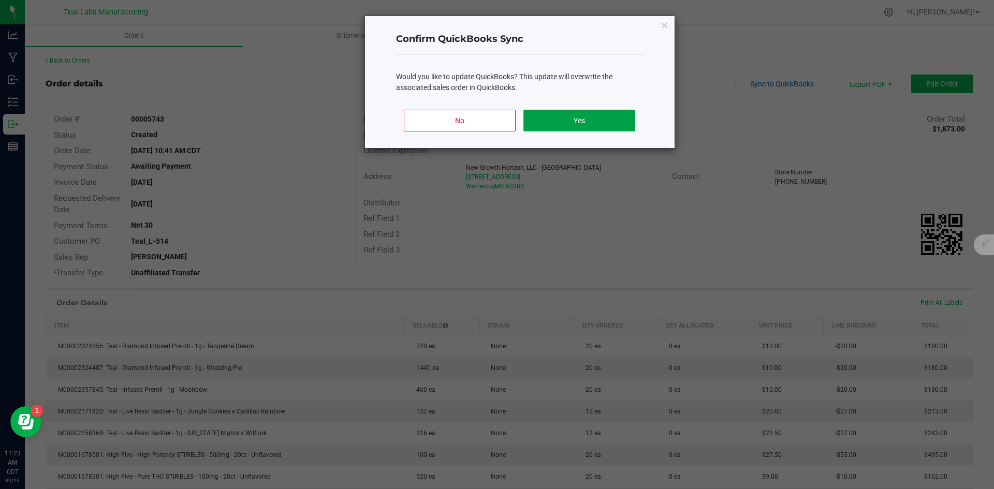
click at [622, 122] on button "Yes" at bounding box center [578, 121] width 111 height 22
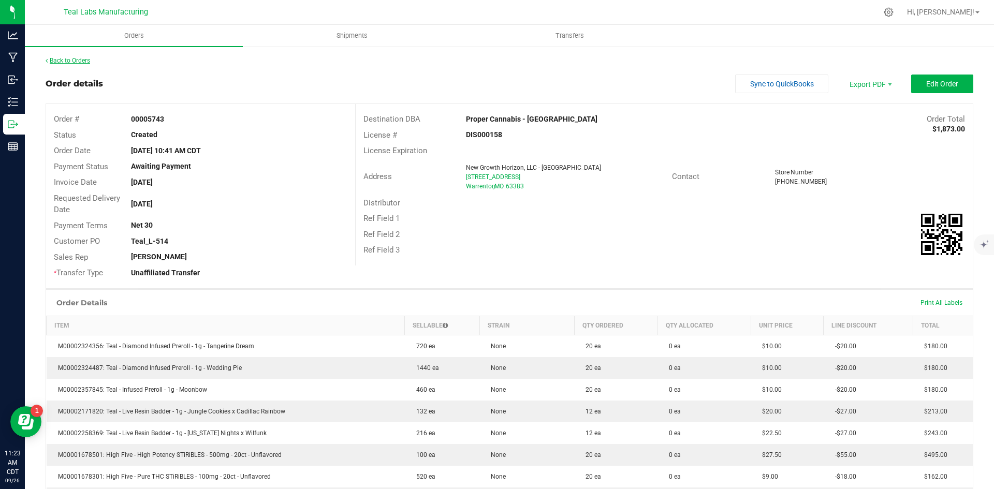
click at [78, 59] on link "Back to Orders" at bounding box center [68, 60] width 45 height 7
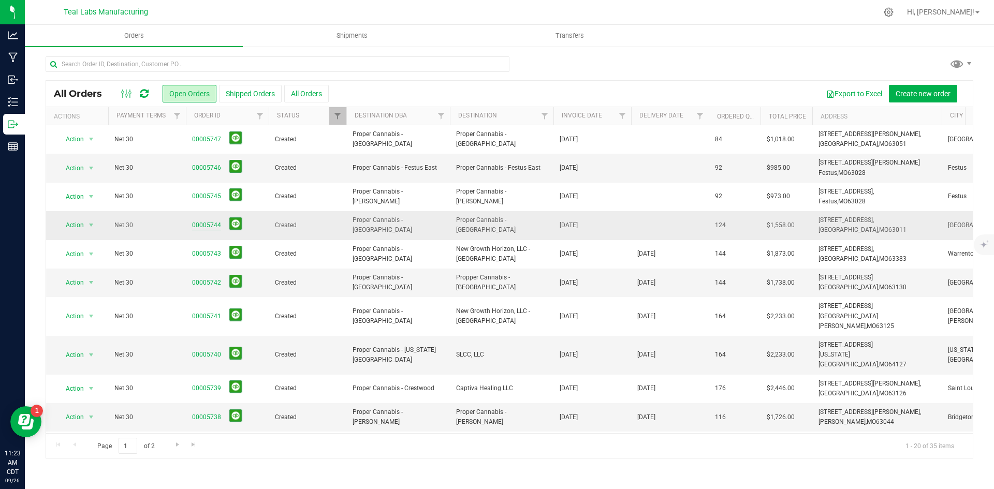
click at [204, 224] on link "00005744" at bounding box center [206, 226] width 29 height 10
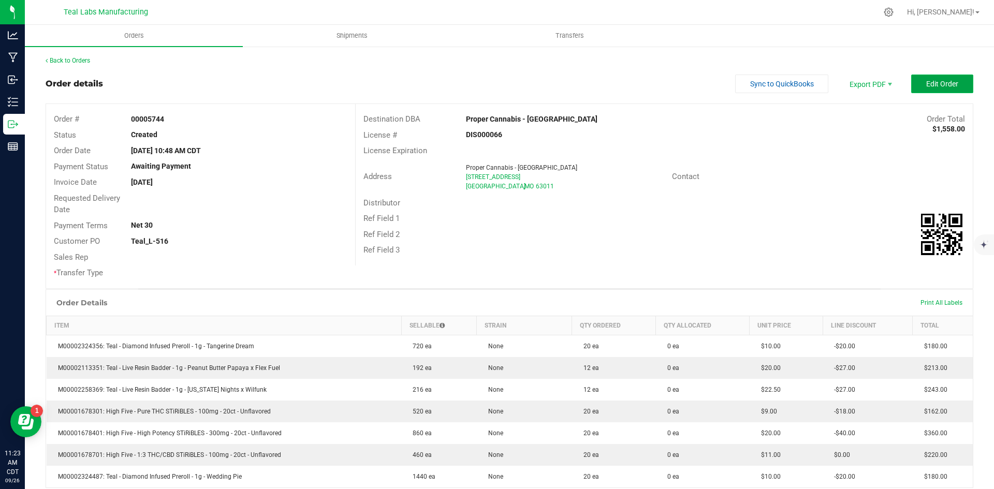
click at [928, 85] on span "Edit Order" at bounding box center [942, 84] width 32 height 8
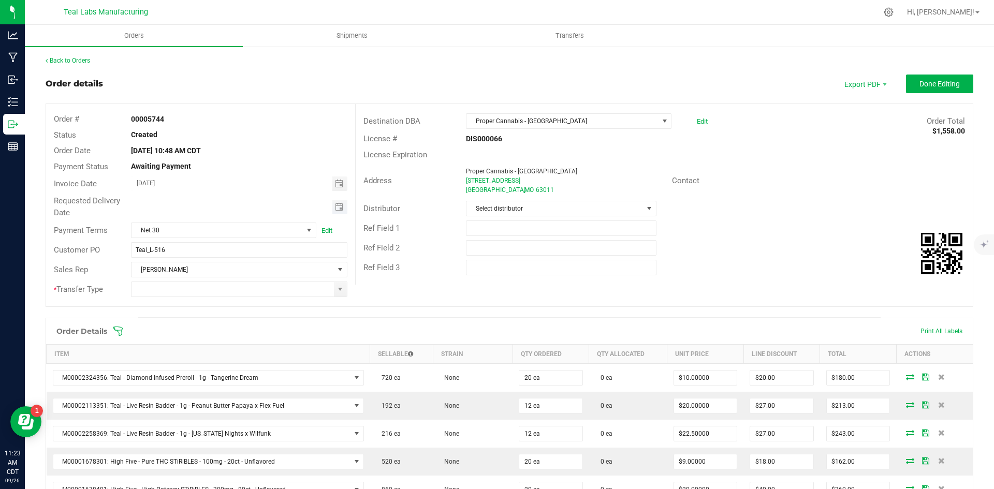
click at [344, 209] on span "Toggle calendar" at bounding box center [339, 207] width 15 height 14
click at [151, 303] on span "Oct" at bounding box center [146, 301] width 9 height 7
click at [241, 258] on span "2" at bounding box center [237, 260] width 15 height 16
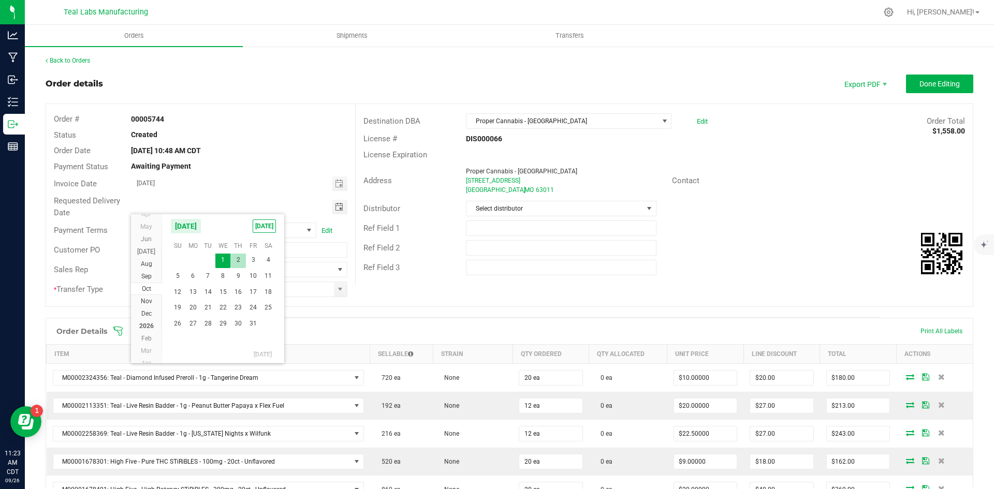
type input "[DATE]"
click at [340, 287] on span at bounding box center [340, 289] width 8 height 8
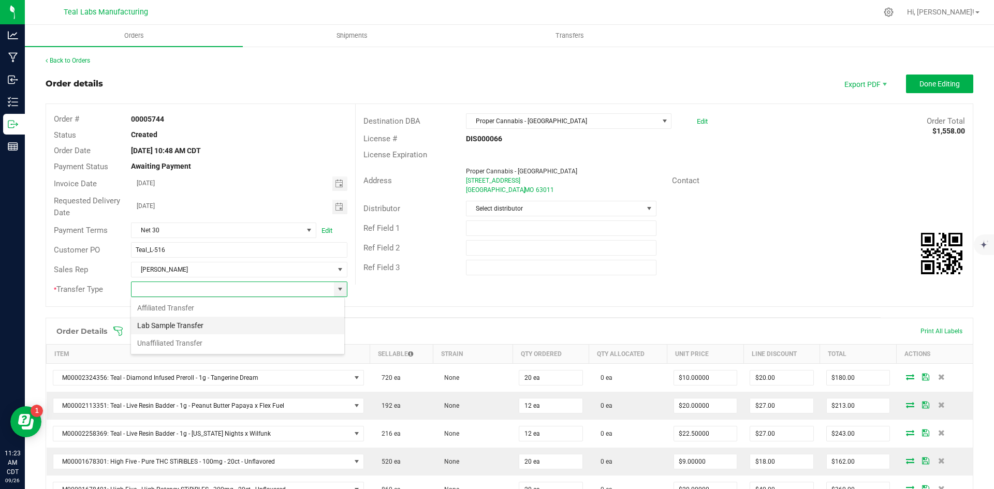
scroll to position [16, 214]
click at [304, 346] on li "Unaffiliated Transfer" at bounding box center [237, 343] width 213 height 18
type input "Unaffiliated Transfer"
click at [906, 84] on button "Done Editing" at bounding box center [939, 84] width 67 height 19
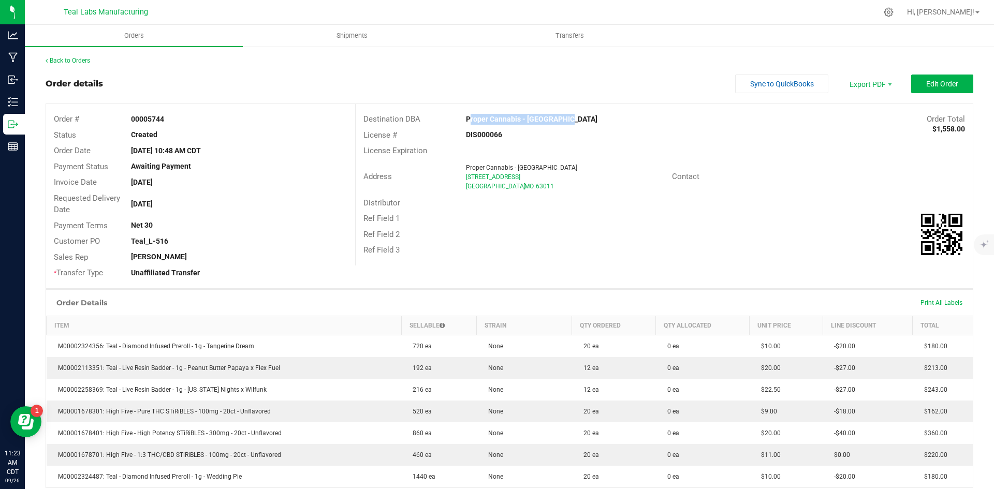
drag, startPoint x: 560, startPoint y: 122, endPoint x: 463, endPoint y: 115, distance: 96.5
click at [463, 115] on div "Proper Cannabis - [GEOGRAPHIC_DATA]" at bounding box center [586, 119] width 257 height 11
copy strong "Proper Cannabis - [GEOGRAPHIC_DATA]"
click at [864, 112] on span "Invoice PDF" at bounding box center [864, 116] width 64 height 15
click at [753, 86] on span "Sync to QuickBooks" at bounding box center [782, 84] width 64 height 8
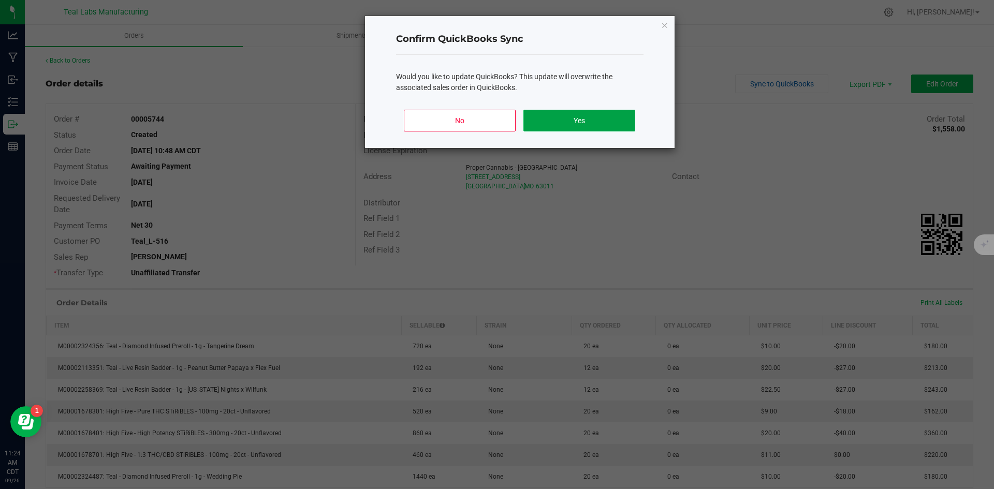
click at [597, 121] on button "Yes" at bounding box center [578, 121] width 111 height 22
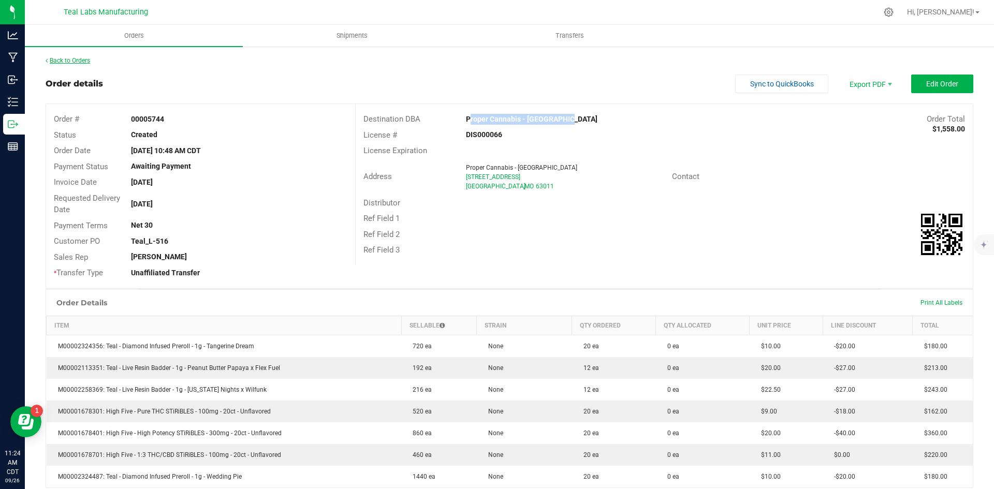
click at [82, 59] on link "Back to Orders" at bounding box center [68, 60] width 45 height 7
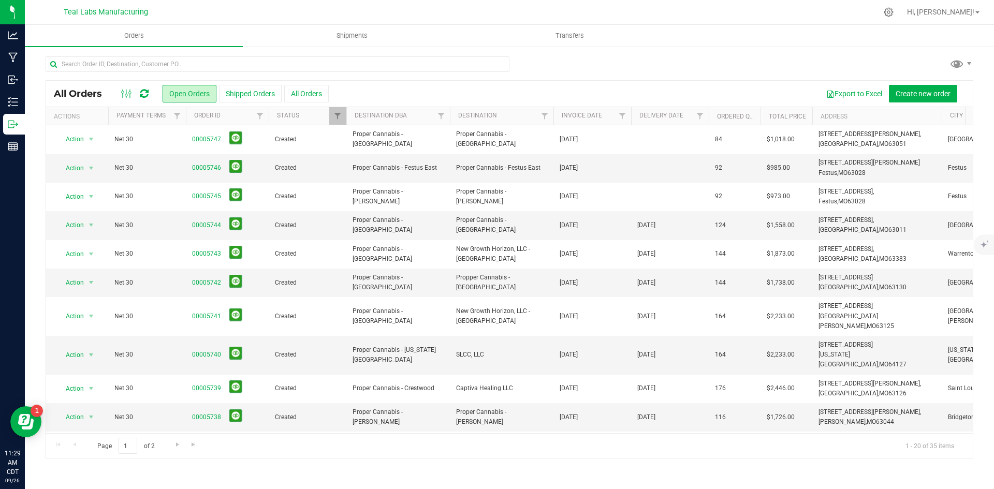
click at [625, 67] on div at bounding box center [510, 68] width 928 height 24
